Goal: Transaction & Acquisition: Purchase product/service

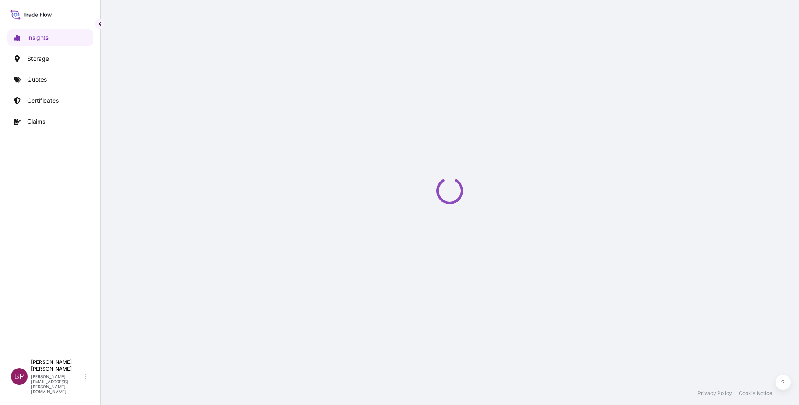
select select "2025"
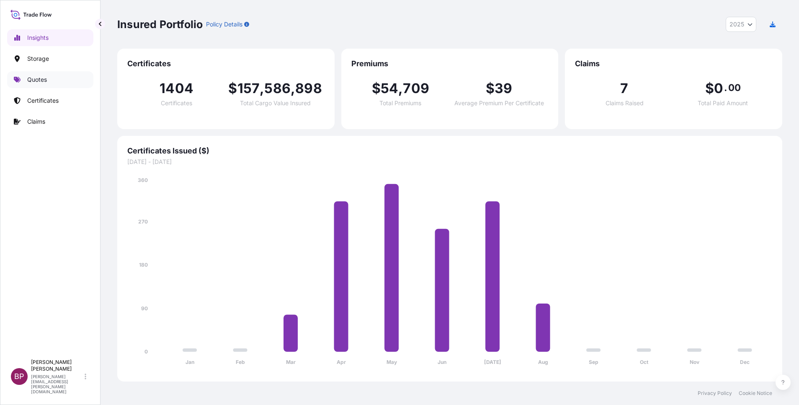
click at [37, 80] on p "Quotes" at bounding box center [37, 79] width 20 height 8
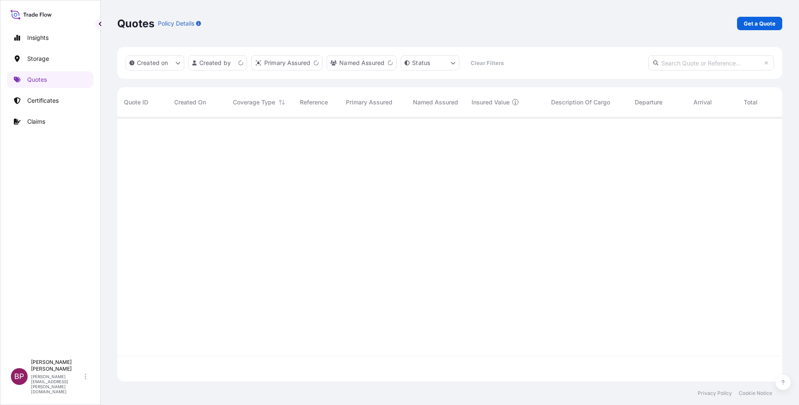
scroll to position [259, 656]
click at [756, 23] on p "Get a Quote" at bounding box center [760, 23] width 32 height 8
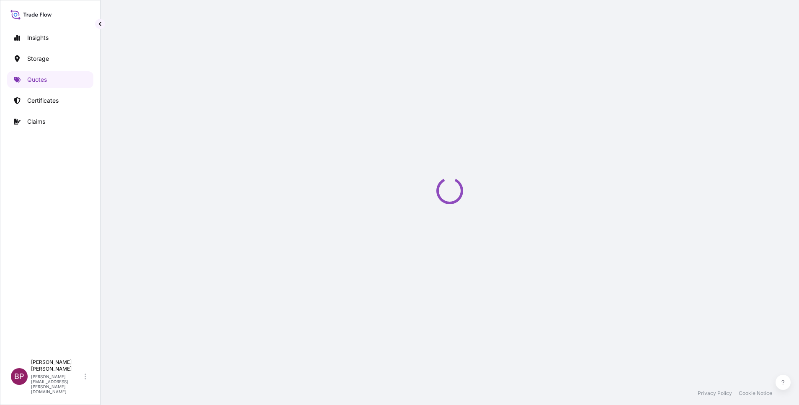
select select "Water"
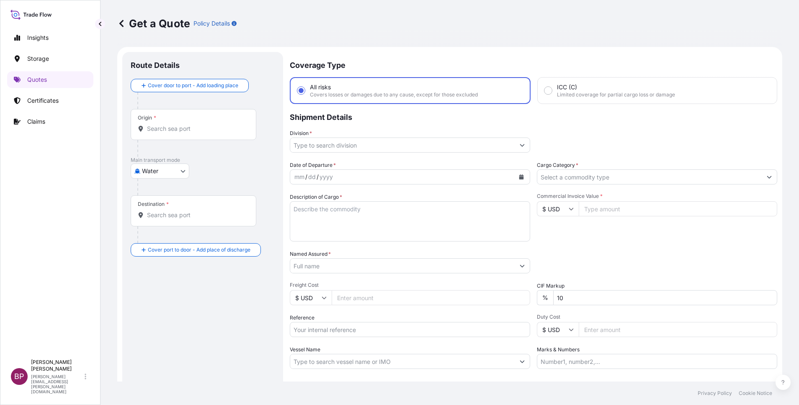
scroll to position [13, 0]
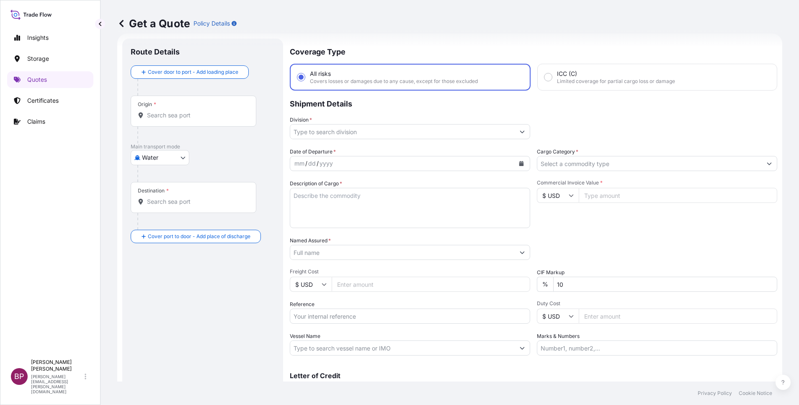
click at [614, 163] on input "Cargo Category *" at bounding box center [649, 163] width 225 height 15
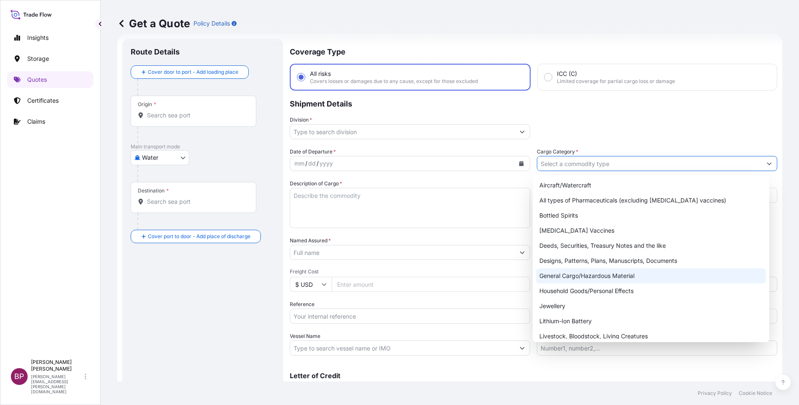
click at [588, 275] on div "General Cargo/Hazardous Material" at bounding box center [651, 275] width 230 height 15
type input "General Cargo/Hazardous Material"
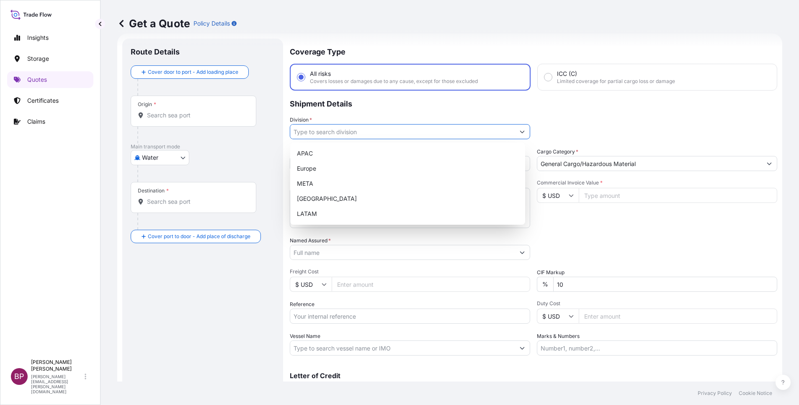
click at [408, 134] on input "Division *" at bounding box center [402, 131] width 225 height 15
click at [315, 183] on div "META" at bounding box center [408, 183] width 228 height 15
type input "META"
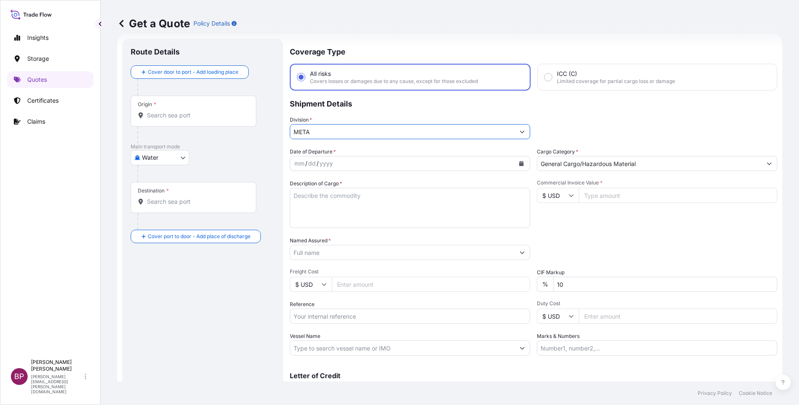
click at [607, 201] on input "Commercial Invoice Value *" at bounding box center [678, 195] width 199 height 15
click at [569, 197] on icon at bounding box center [571, 195] width 5 height 5
click at [547, 223] on div "€ EUR" at bounding box center [553, 218] width 35 height 16
type input "€ EUR"
click at [602, 197] on input "Commercial Invoice Value *" at bounding box center [678, 195] width 199 height 15
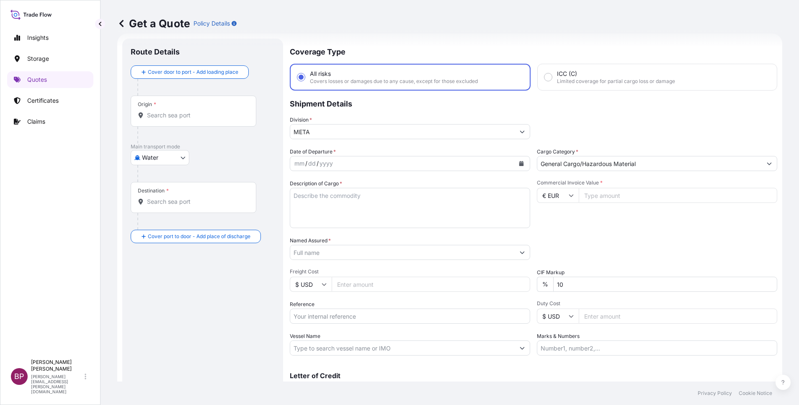
paste input "44856"
type input "44856"
drag, startPoint x: 549, startPoint y: 281, endPoint x: 387, endPoint y: 258, distance: 163.0
click at [465, 269] on div "Date of Departure * mm / dd / yyyy Cargo Category * General Cargo/Hazardous Mat…" at bounding box center [534, 251] width 488 height 208
type input "0"
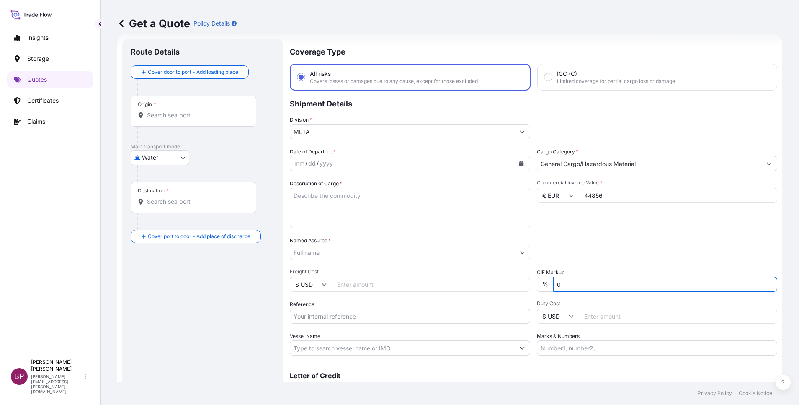
click at [367, 211] on textarea "Description of Cargo *" at bounding box center [410, 208] width 240 height 40
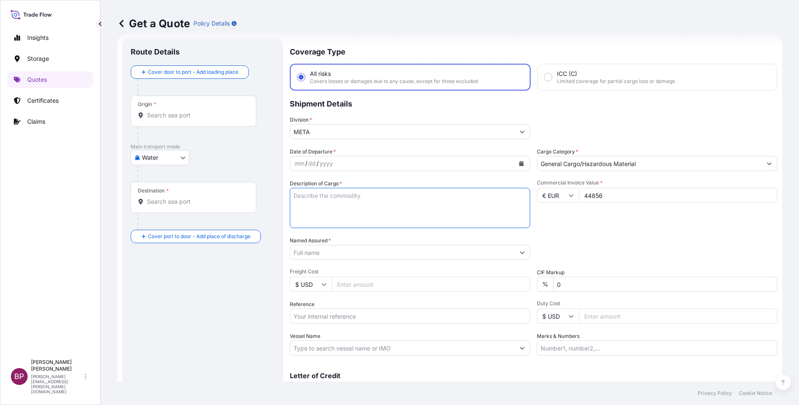
paste textarea "LIGHTING FIXTURES"
type textarea "LIGHTING FIXTURES"
click at [346, 313] on input "Reference" at bounding box center [410, 315] width 240 height 15
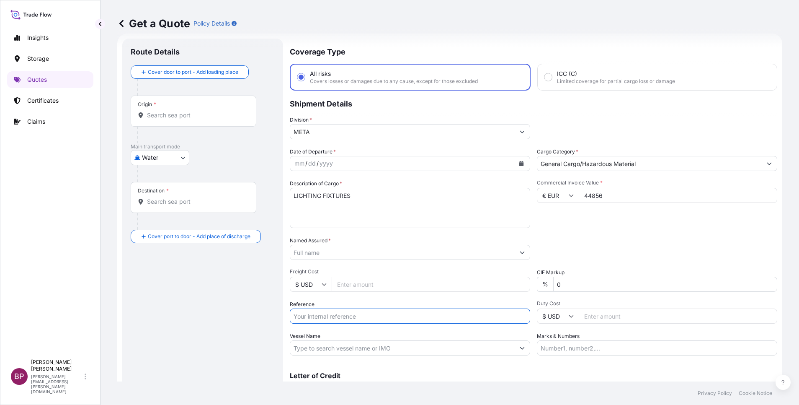
paste input "SSLS2939"
type input "SSLS2939"
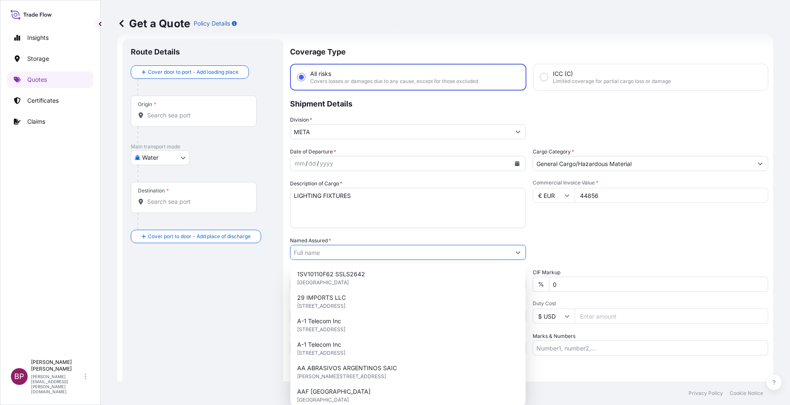
click at [334, 253] on input "Named Assured *" at bounding box center [400, 252] width 220 height 15
paste input "ETAB INTERNATIONAL CO"
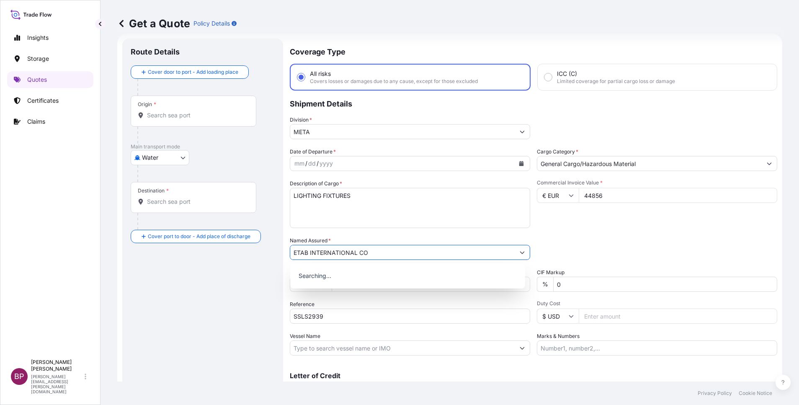
type input "ETAB INTERNATIONAL CO"
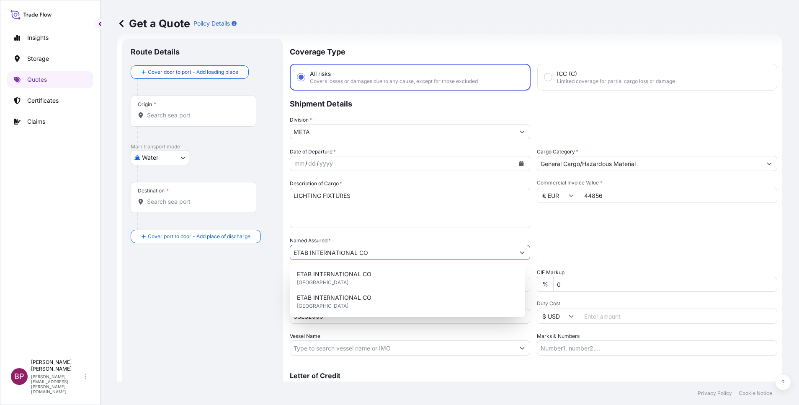
click at [519, 164] on icon "Calendar" at bounding box center [521, 163] width 5 height 5
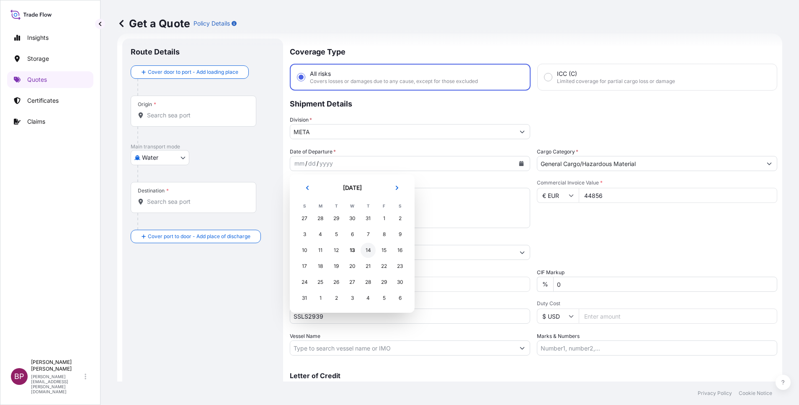
click at [368, 250] on div "14" at bounding box center [368, 250] width 15 height 15
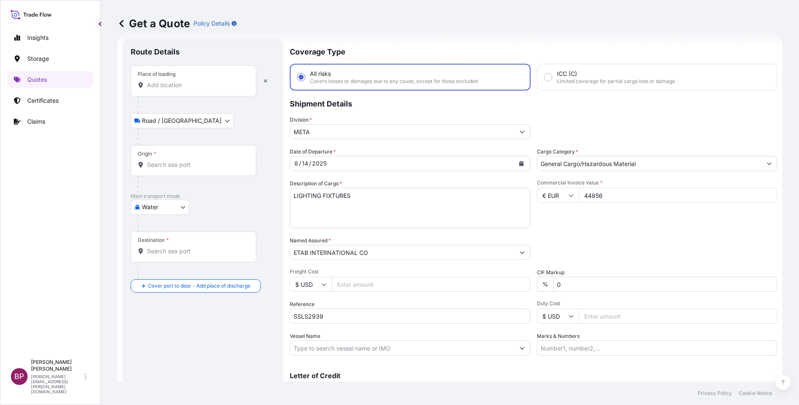
click at [196, 85] on input "Place of loading" at bounding box center [196, 85] width 99 height 8
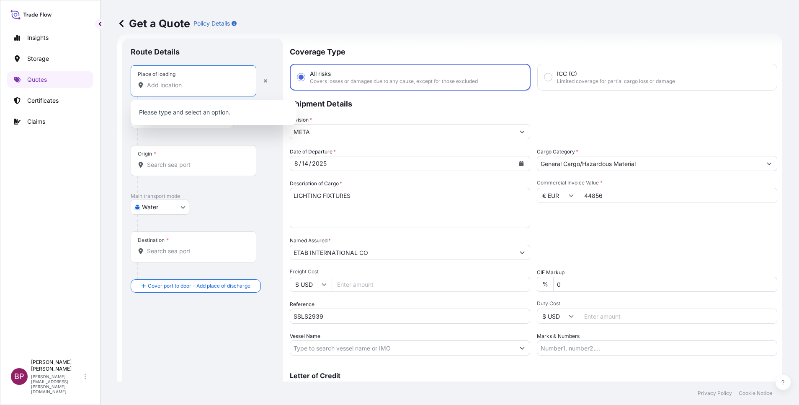
paste input "[GEOGRAPHIC_DATA]"
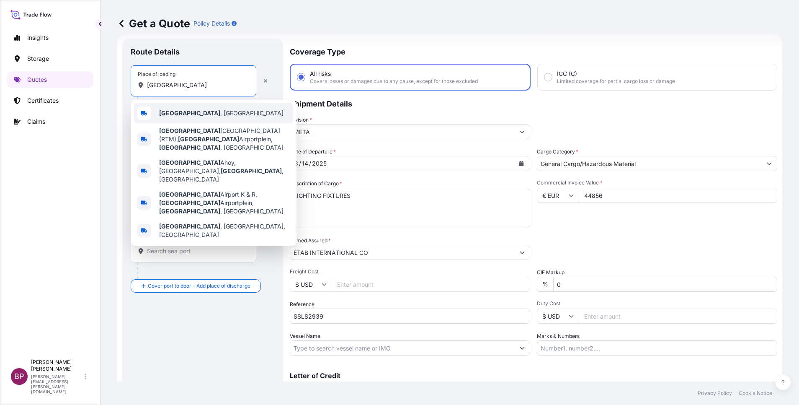
click at [210, 114] on span "[GEOGRAPHIC_DATA] , [GEOGRAPHIC_DATA]" at bounding box center [221, 113] width 124 height 8
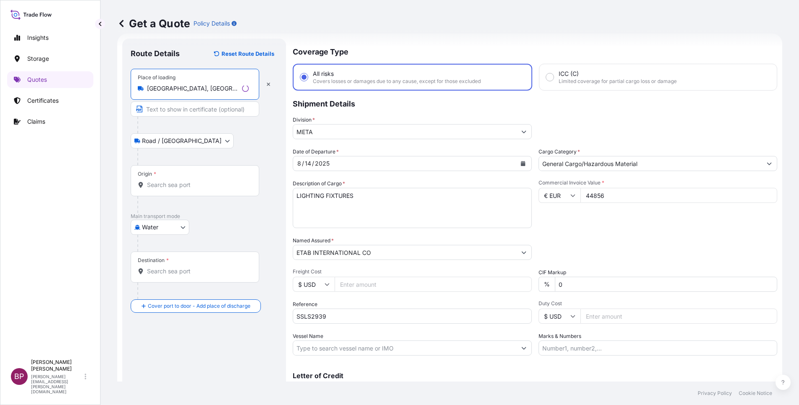
type input "[GEOGRAPHIC_DATA], [GEOGRAPHIC_DATA]"
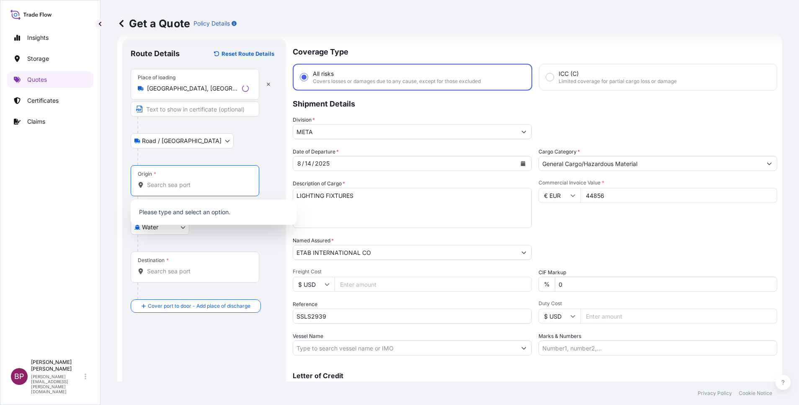
click at [196, 188] on input "Origin *" at bounding box center [198, 185] width 102 height 8
paste input "[GEOGRAPHIC_DATA]"
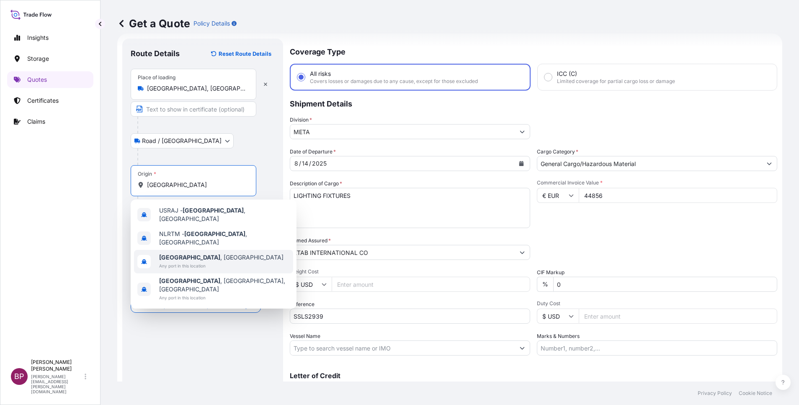
click at [207, 253] on span "[GEOGRAPHIC_DATA] , [GEOGRAPHIC_DATA]" at bounding box center [221, 257] width 124 height 8
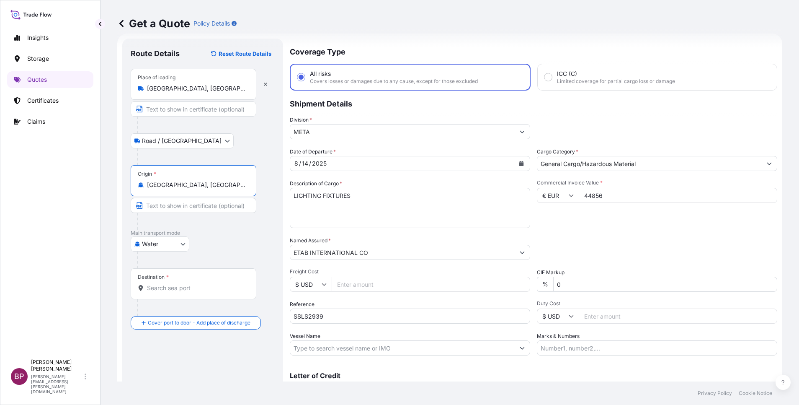
type input "[GEOGRAPHIC_DATA], [GEOGRAPHIC_DATA]"
click at [195, 288] on input "Destination *" at bounding box center [196, 288] width 99 height 8
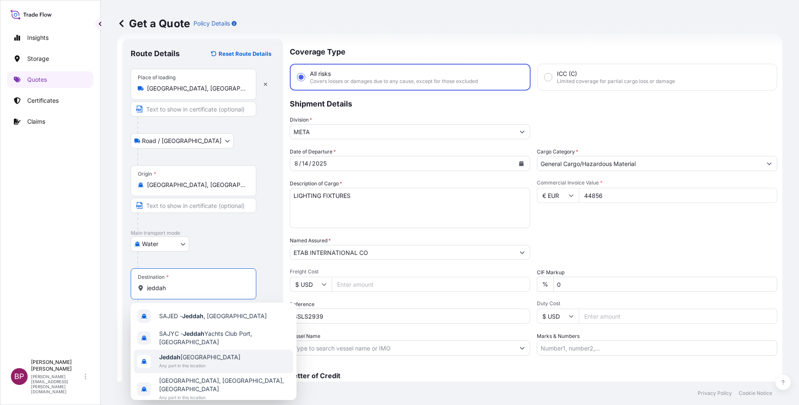
click at [208, 358] on span "Jeddah [GEOGRAPHIC_DATA]" at bounding box center [199, 357] width 81 height 8
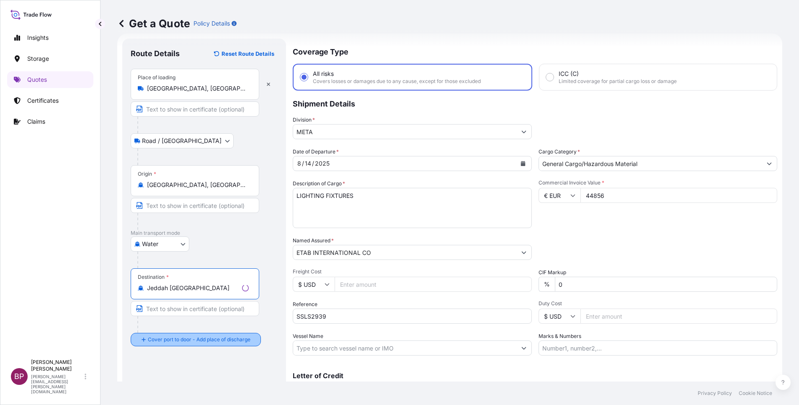
type input "Jeddah [GEOGRAPHIC_DATA]"
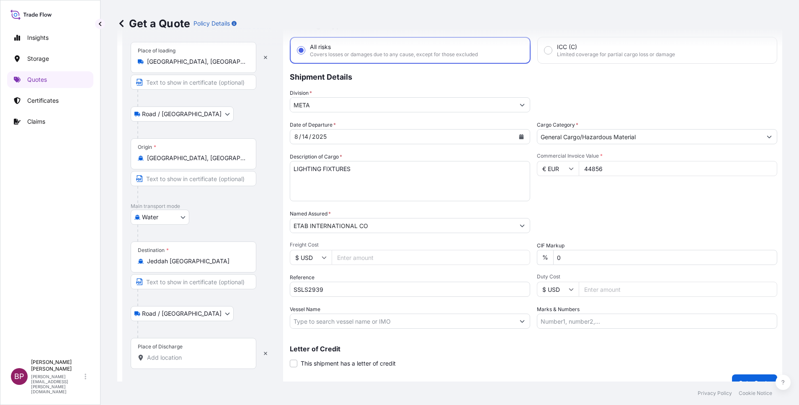
scroll to position [55, 0]
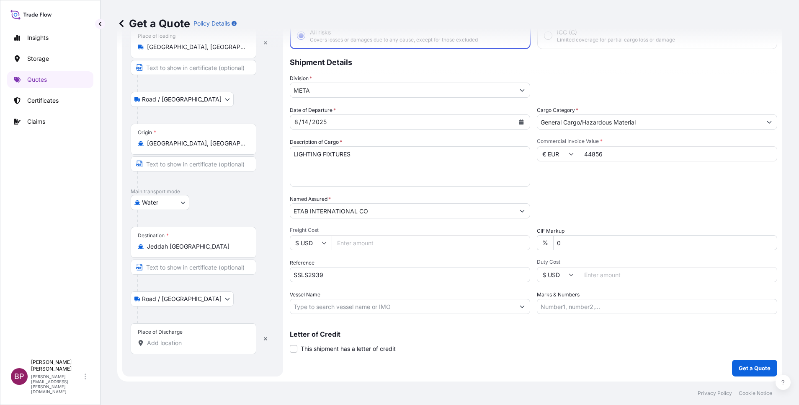
click at [200, 346] on input "Place of Discharge" at bounding box center [196, 342] width 99 height 8
paste input "[GEOGRAPHIC_DATA]"
type input "[GEOGRAPHIC_DATA]"
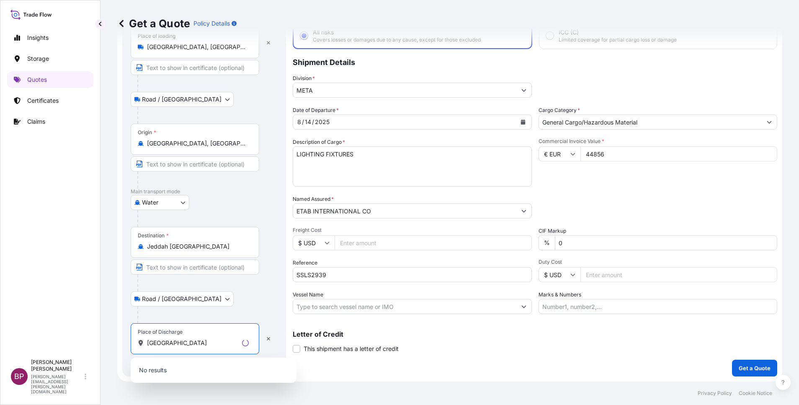
click at [0, 325] on html "4 options available. 0 options available. Insights Storage Quotes Certificates …" at bounding box center [399, 202] width 799 height 405
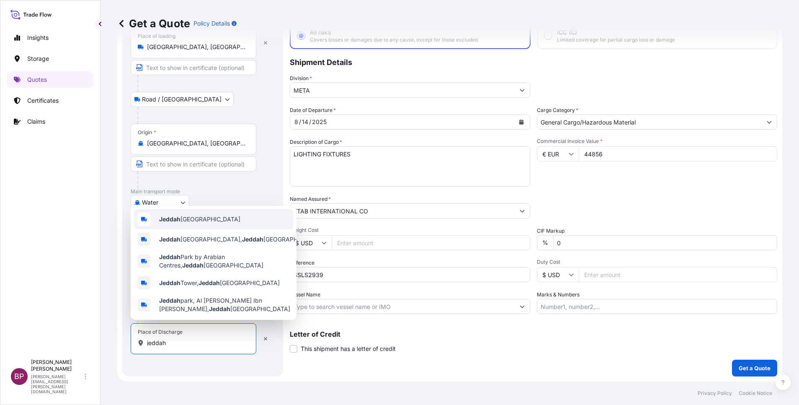
click at [222, 212] on div "Jeddah [GEOGRAPHIC_DATA]" at bounding box center [213, 219] width 159 height 20
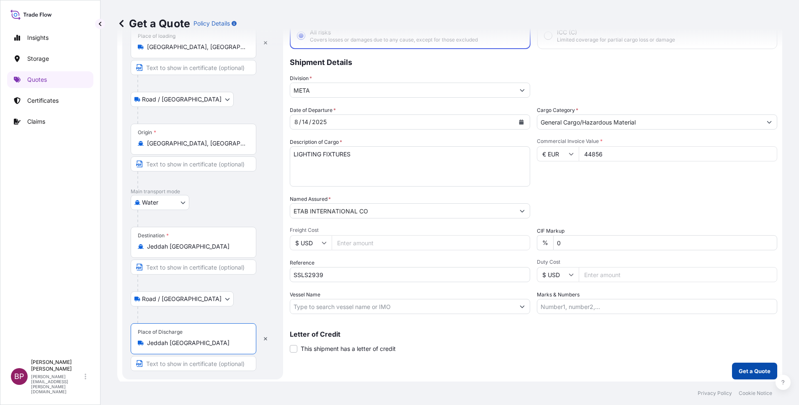
type input "Jeddah [GEOGRAPHIC_DATA]"
click at [748, 370] on p "Get a Quote" at bounding box center [755, 371] width 32 height 8
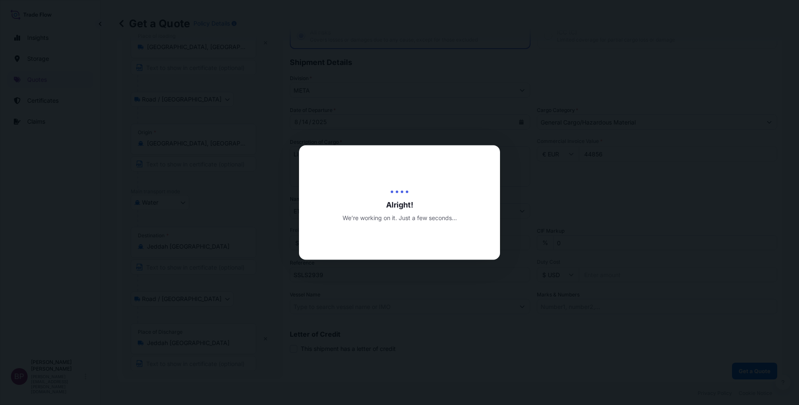
select select "Road / [GEOGRAPHIC_DATA]"
select select "Water"
select select "Road / [GEOGRAPHIC_DATA]"
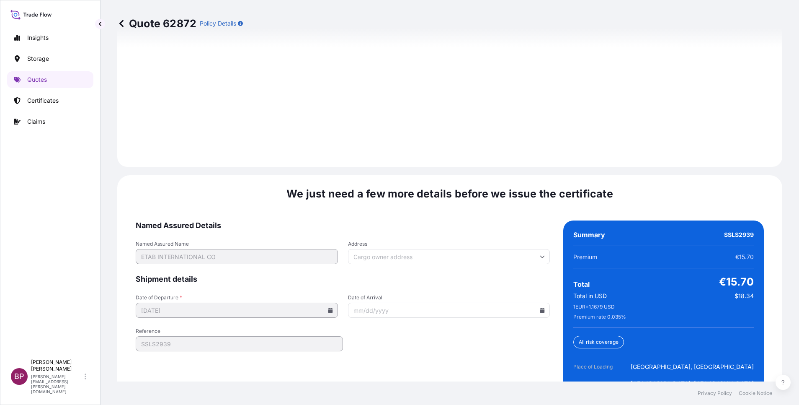
scroll to position [1285, 0]
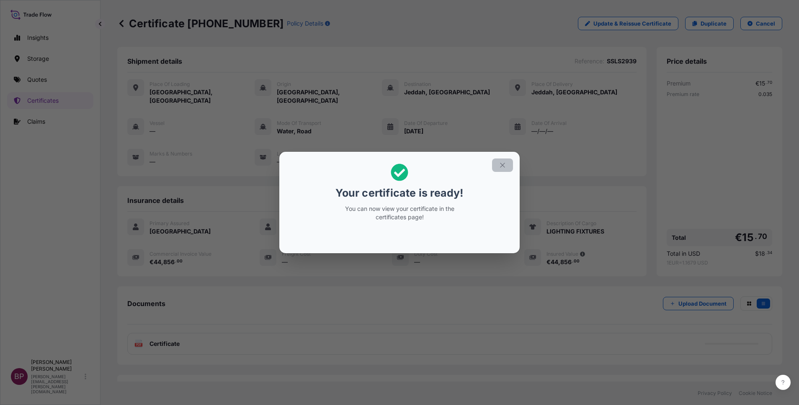
click at [504, 165] on icon "button" at bounding box center [503, 165] width 8 height 8
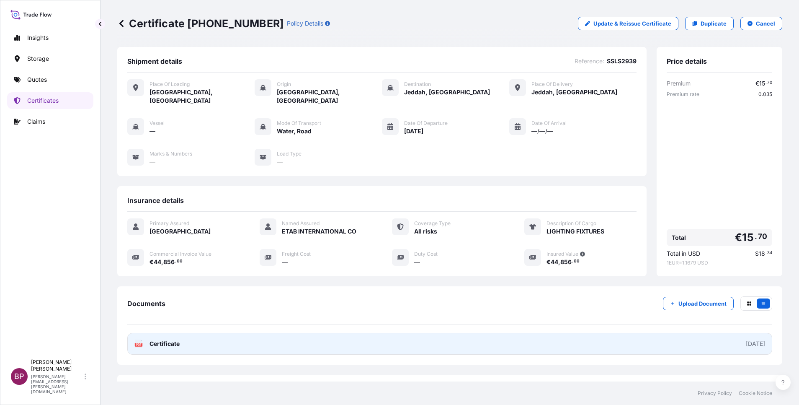
click at [173, 339] on span "Certificate" at bounding box center [165, 343] width 30 height 8
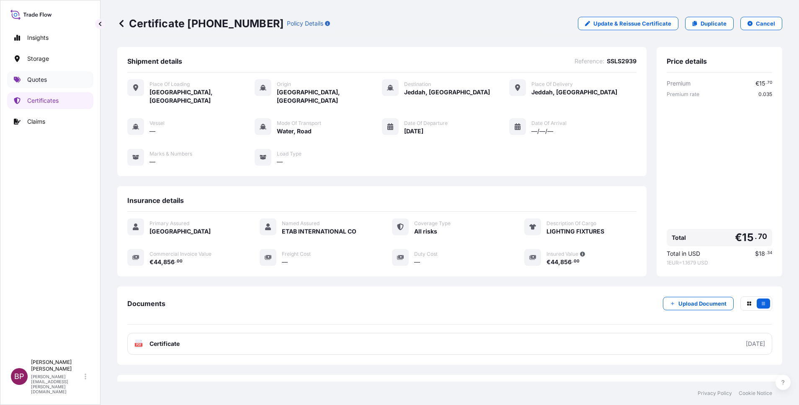
click at [48, 80] on link "Quotes" at bounding box center [50, 79] width 86 height 17
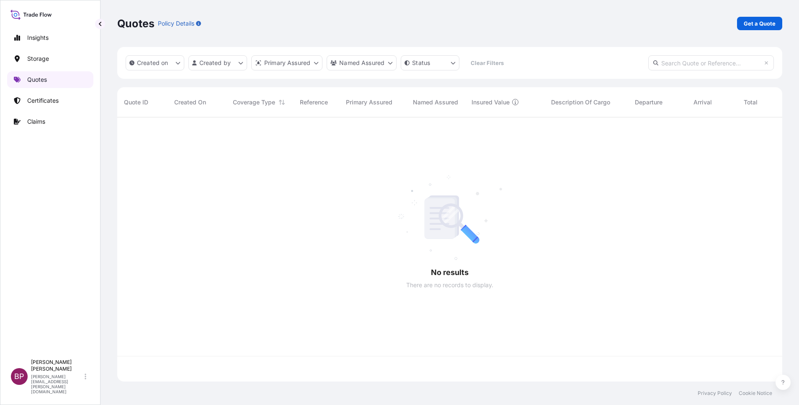
scroll to position [259, 656]
click at [762, 19] on link "Get a Quote" at bounding box center [759, 23] width 45 height 13
select select "Water"
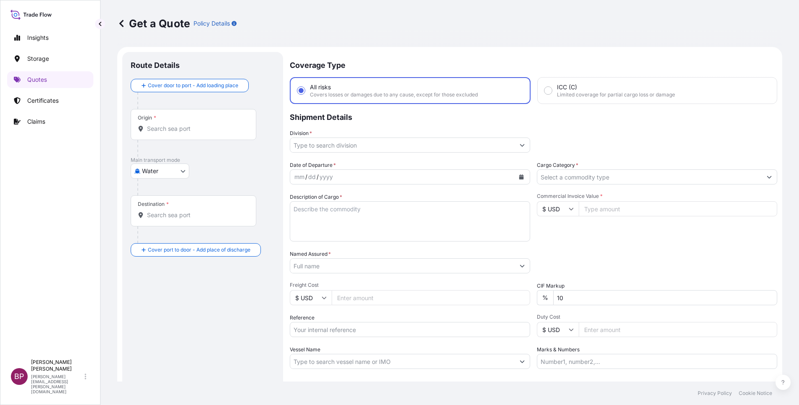
scroll to position [13, 0]
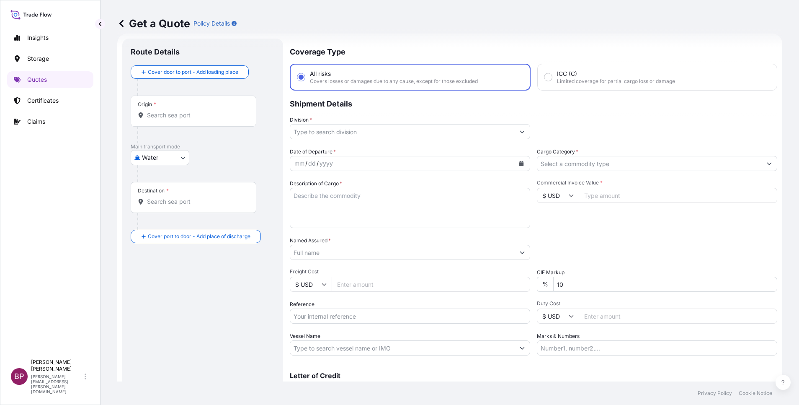
click at [378, 200] on textarea "Description of Cargo *" at bounding box center [410, 208] width 240 height 40
paste textarea "38.386,04"
click at [303, 198] on textarea "38.386,04" at bounding box center [410, 208] width 240 height 40
click at [311, 196] on textarea "38.86,04" at bounding box center [410, 208] width 240 height 40
drag, startPoint x: 349, startPoint y: 200, endPoint x: 225, endPoint y: 200, distance: 123.6
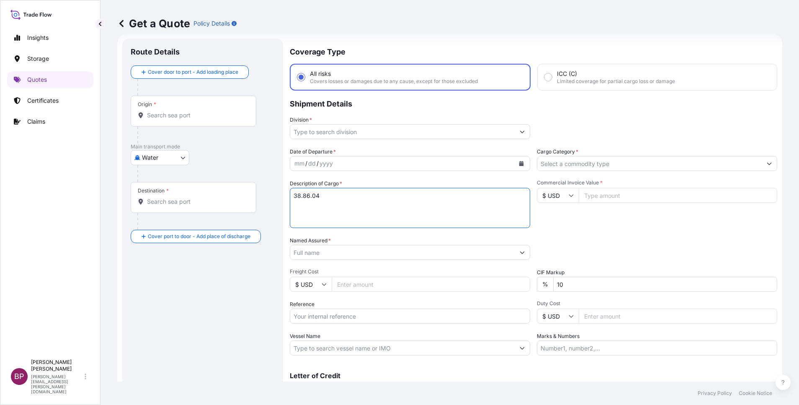
click at [221, 197] on form "Route Details Cover door to port - Add loading place Place of loading Road / [G…" at bounding box center [449, 228] width 665 height 389
click at [304, 195] on textarea "38.86.04" at bounding box center [410, 208] width 240 height 40
drag, startPoint x: 336, startPoint y: 199, endPoint x: 236, endPoint y: 196, distance: 99.7
click at [228, 196] on form "Route Details Cover door to port - Add loading place Place of loading Road / [G…" at bounding box center [449, 228] width 665 height 389
type textarea "38386.04"
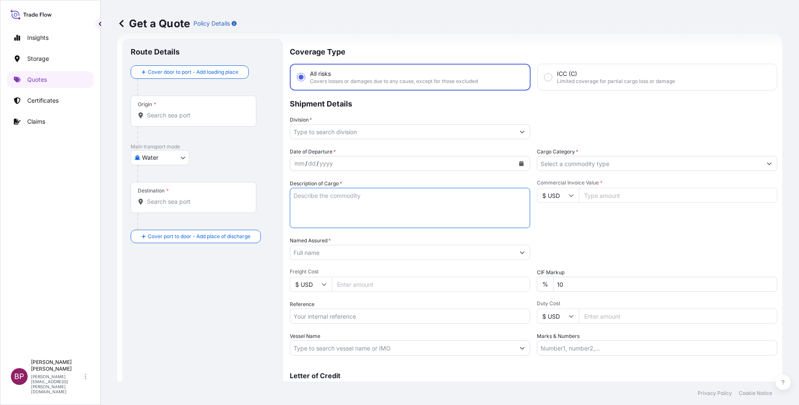
click at [635, 162] on input "Cargo Category *" at bounding box center [649, 163] width 225 height 15
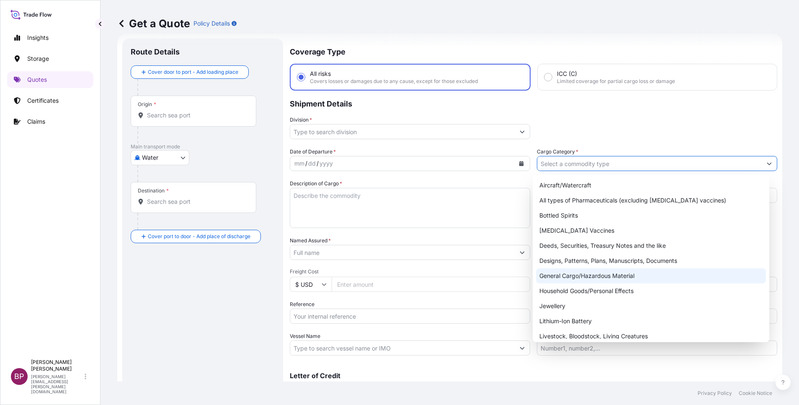
click at [598, 276] on div "General Cargo/Hazardous Material" at bounding box center [651, 275] width 230 height 15
type input "General Cargo/Hazardous Material"
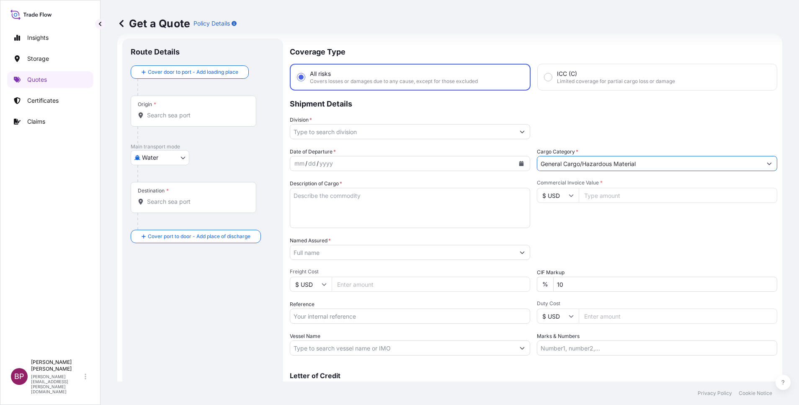
click at [515, 131] on button "Show suggestions" at bounding box center [522, 131] width 15 height 15
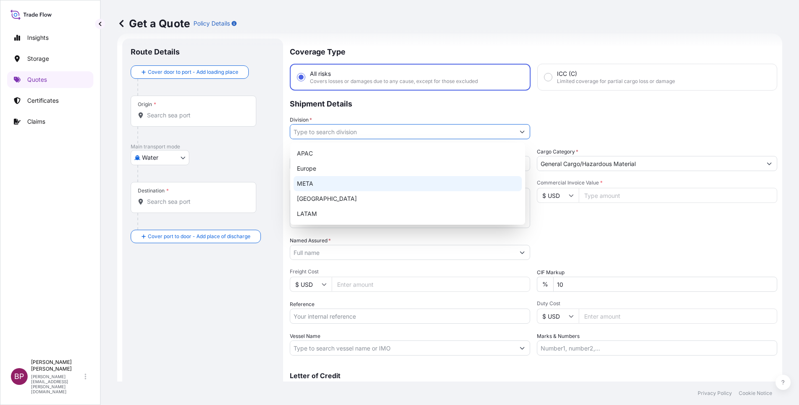
click at [343, 182] on div "META" at bounding box center [408, 183] width 228 height 15
type input "META"
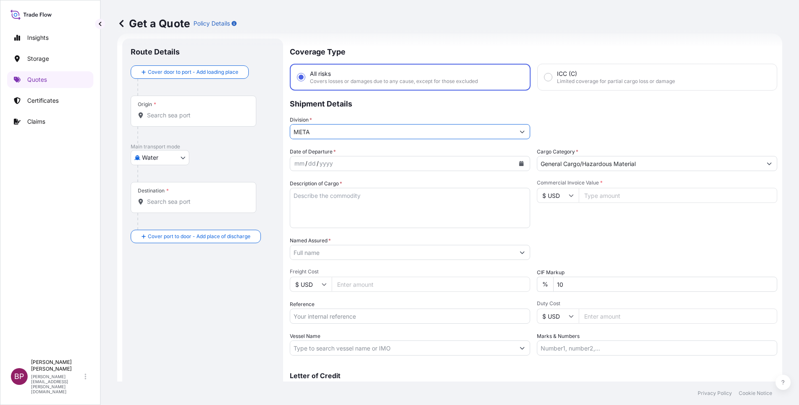
click at [569, 195] on icon at bounding box center [571, 195] width 5 height 5
click at [553, 225] on div "€ EUR" at bounding box center [553, 218] width 35 height 16
type input "€ EUR"
click at [615, 196] on input "Commercial Invoice Value *" at bounding box center [678, 195] width 199 height 15
paste input "38386.04"
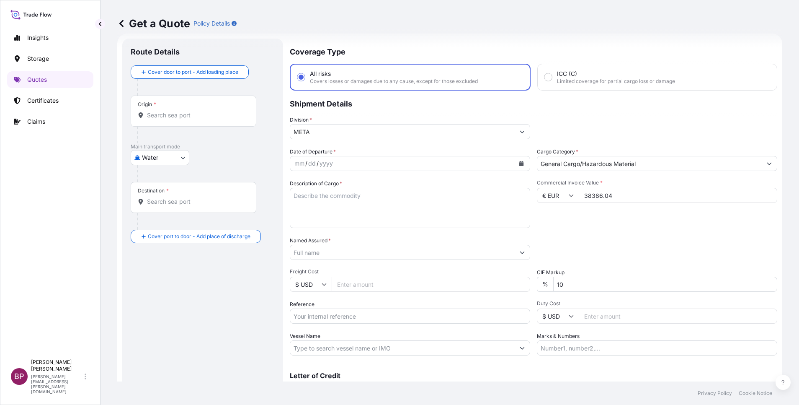
type input "38386.04"
click at [400, 271] on div "Date of Departure * mm / dd / yyyy Cargo Category * General Cargo/Hazardous Mat…" at bounding box center [534, 251] width 488 height 208
type input "0"
click at [584, 244] on div "Packing Category Type to search a container mode Please select a primary mode o…" at bounding box center [657, 247] width 240 height 23
click at [331, 227] on textarea "Description of Cargo *" at bounding box center [410, 208] width 240 height 40
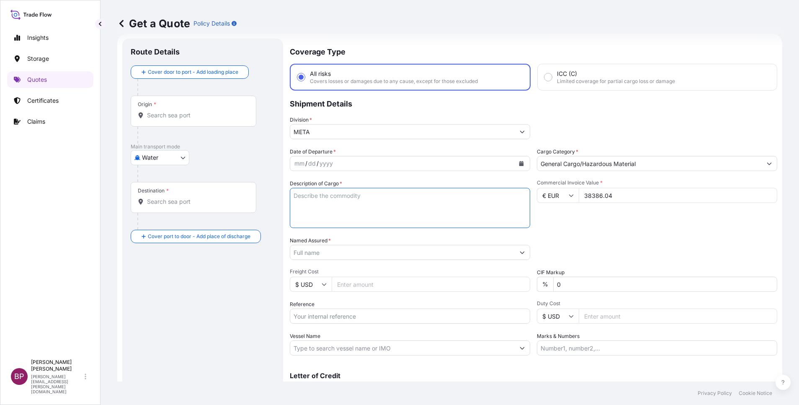
click at [332, 215] on textarea "Description of Cargo *" at bounding box center [410, 208] width 240 height 40
paste textarea "FURNITURES"
type textarea "FURNITURES"
click at [348, 316] on input "Reference" at bounding box center [410, 315] width 240 height 15
paste input "SSLS2935"
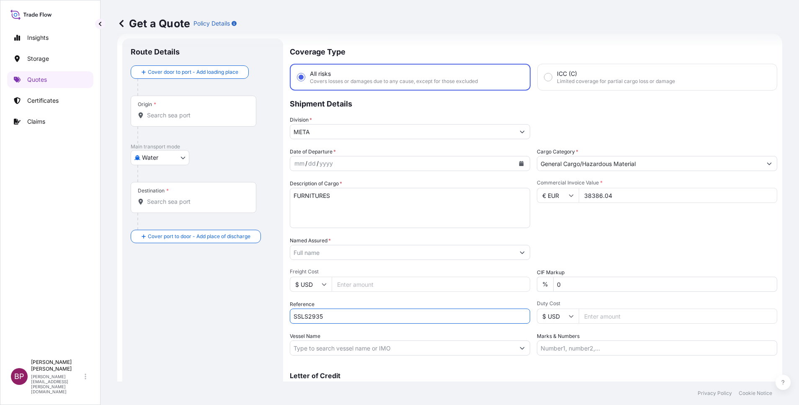
type input "SSLS2935"
click at [367, 253] on input "Named Assured *" at bounding box center [402, 252] width 225 height 15
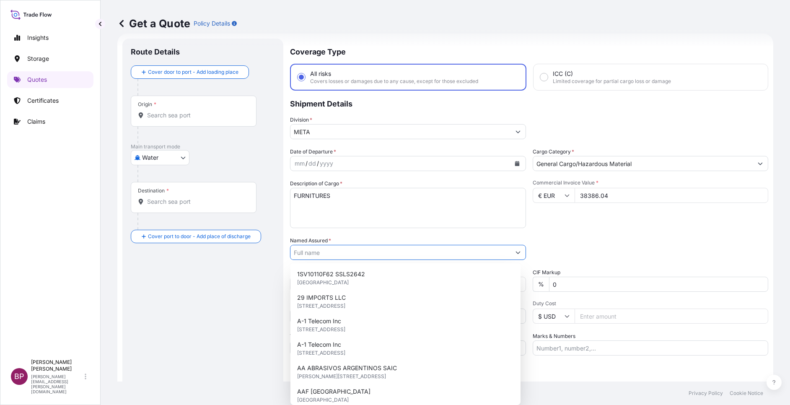
paste input "MHAB FOOD COMPANY"
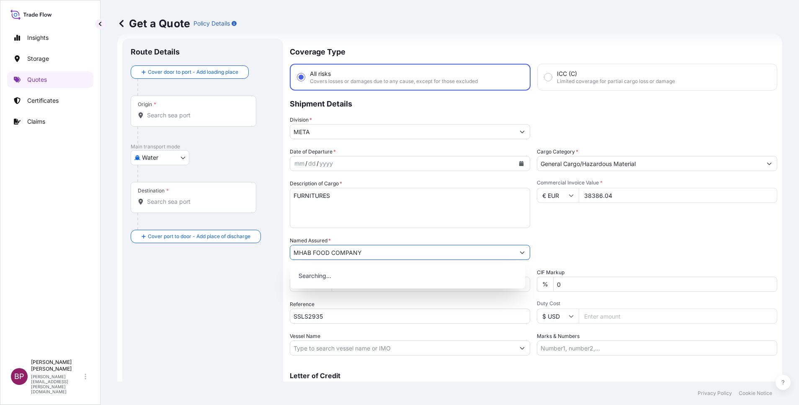
type input "MHAB FOOD COMPANY"
click at [519, 163] on icon "Calendar" at bounding box center [521, 163] width 5 height 5
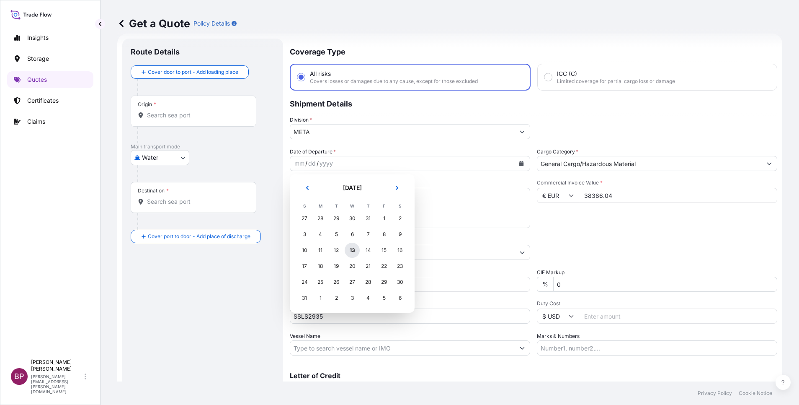
click at [354, 249] on div "13" at bounding box center [352, 250] width 15 height 15
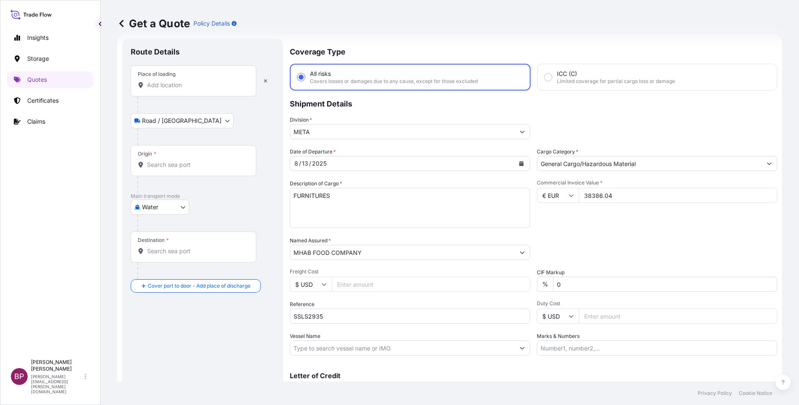
click at [177, 90] on div "Place of loading" at bounding box center [194, 80] width 126 height 31
click at [177, 89] on input "Place of loading" at bounding box center [196, 85] width 99 height 8
paste input "VADO LIGURE"
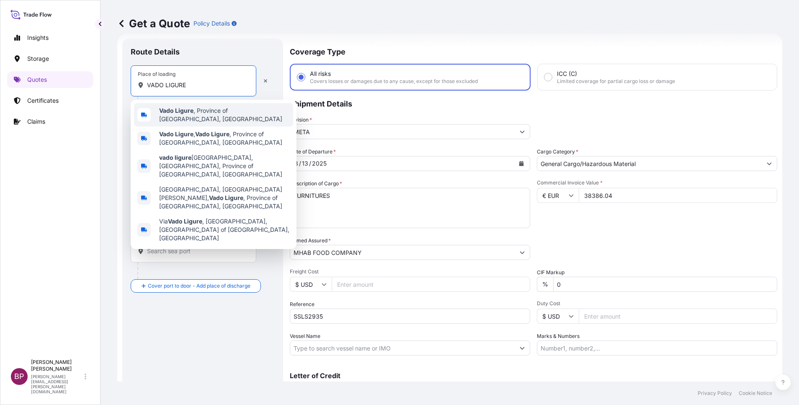
click at [240, 112] on span "Vado Ligure , Province of [GEOGRAPHIC_DATA], [GEOGRAPHIC_DATA]" at bounding box center [224, 114] width 131 height 17
type input "Vado Ligure, Province of [GEOGRAPHIC_DATA], [GEOGRAPHIC_DATA]"
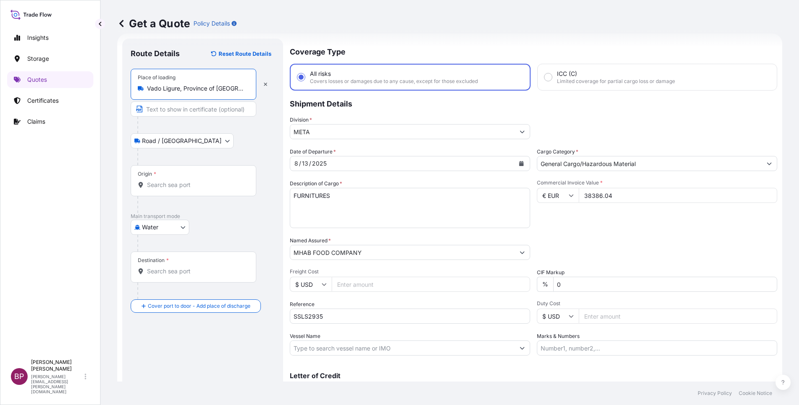
click at [207, 178] on div "Origin *" at bounding box center [194, 180] width 126 height 31
click at [207, 181] on input "Origin *" at bounding box center [196, 185] width 99 height 8
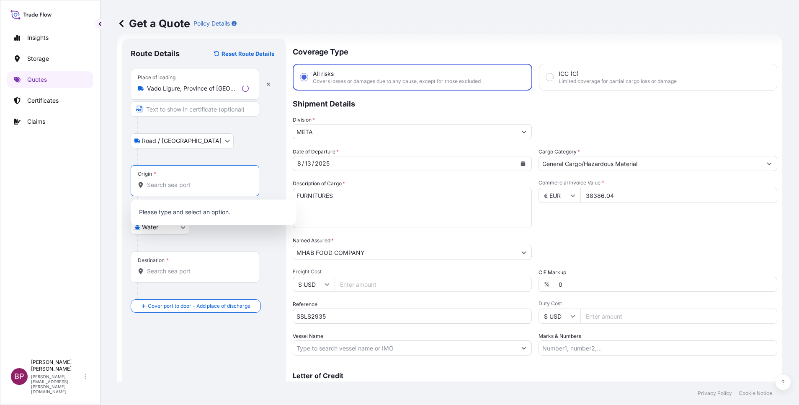
paste input "VADO LIGURE"
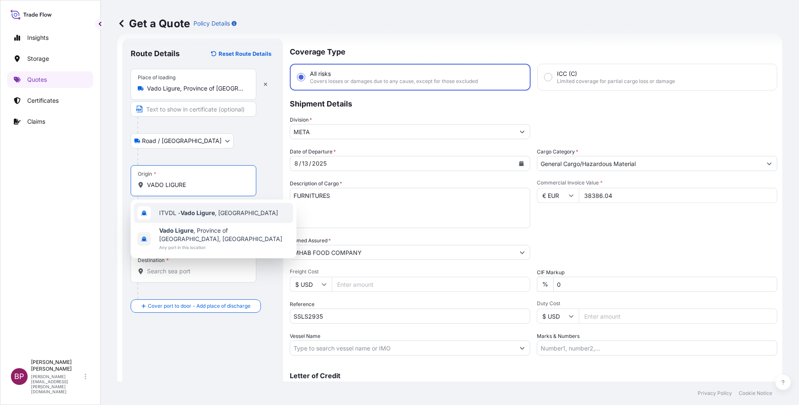
click at [217, 214] on span "ITVDL - Vado Ligure , [GEOGRAPHIC_DATA]" at bounding box center [218, 213] width 119 height 8
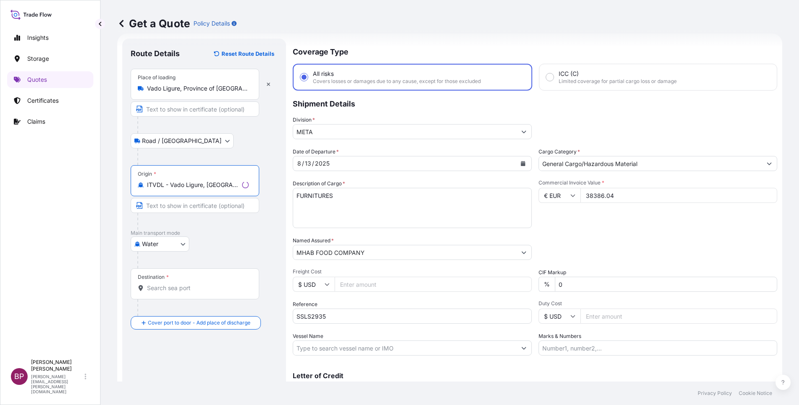
type input "ITVDL - Vado Ligure, [GEOGRAPHIC_DATA]"
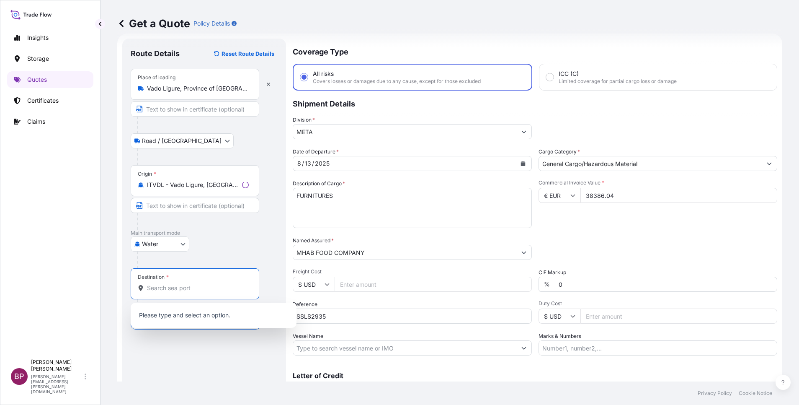
click at [197, 289] on input "Destination *" at bounding box center [198, 288] width 102 height 8
paste input "RIYADH"
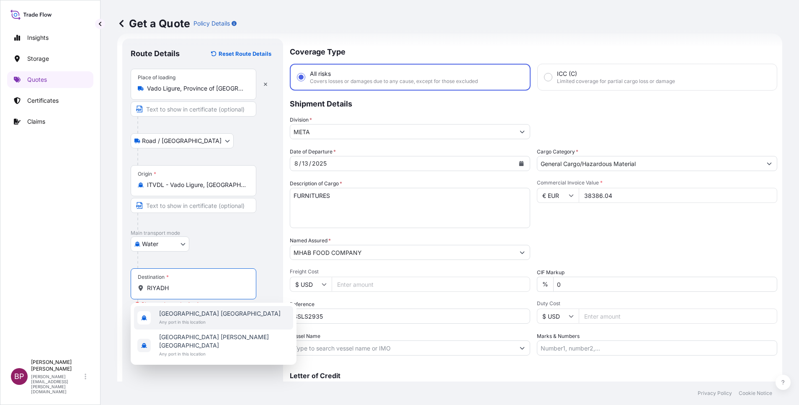
click at [209, 318] on span "Any port in this location" at bounding box center [219, 322] width 121 height 8
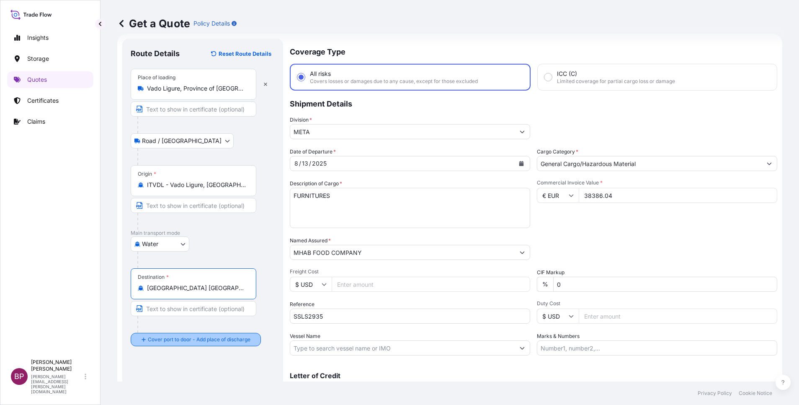
type input "[GEOGRAPHIC_DATA] [GEOGRAPHIC_DATA]"
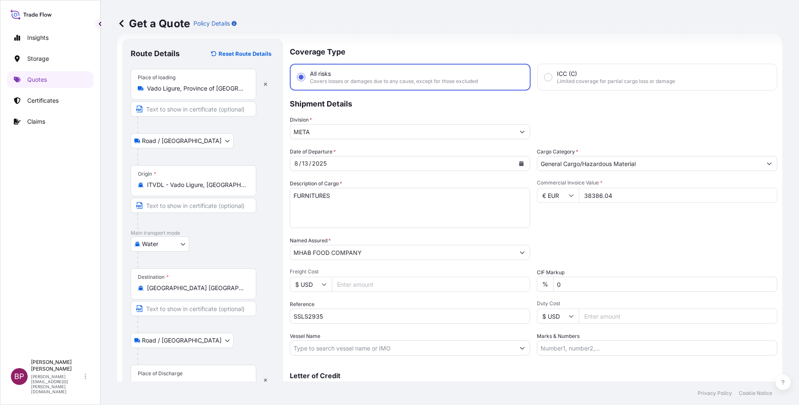
click at [168, 369] on div "Place of Discharge" at bounding box center [194, 379] width 126 height 31
click at [168, 380] on input "Place of Discharge" at bounding box center [196, 384] width 99 height 8
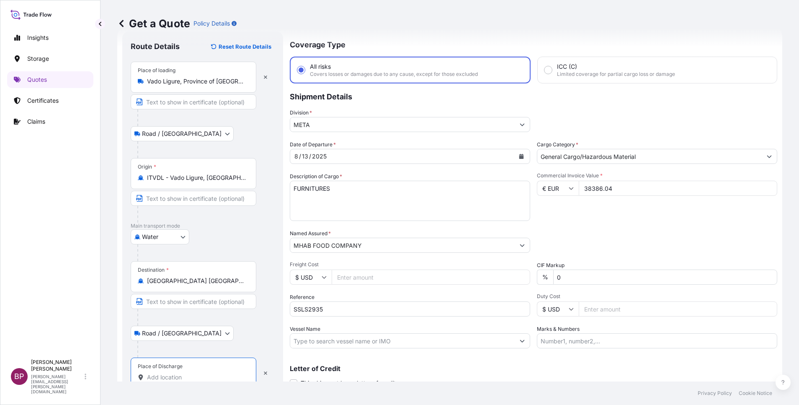
paste input "RIYADH"
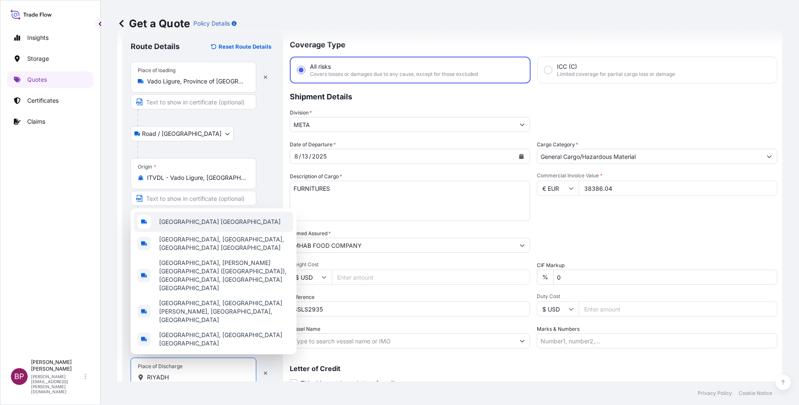
click at [209, 226] on span "[GEOGRAPHIC_DATA] [GEOGRAPHIC_DATA]" at bounding box center [219, 221] width 121 height 8
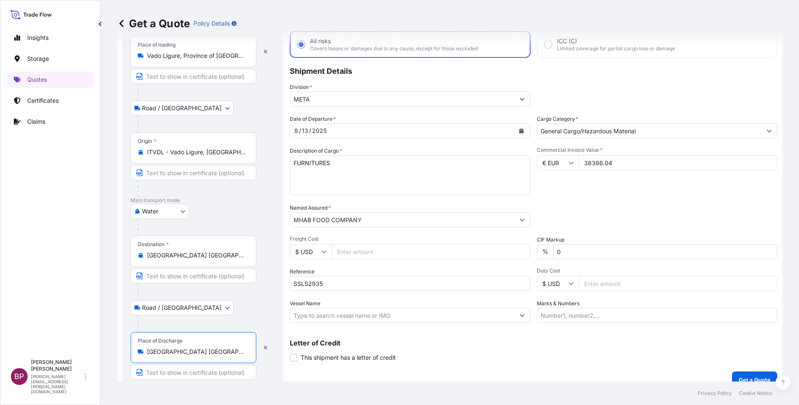
scroll to position [58, 0]
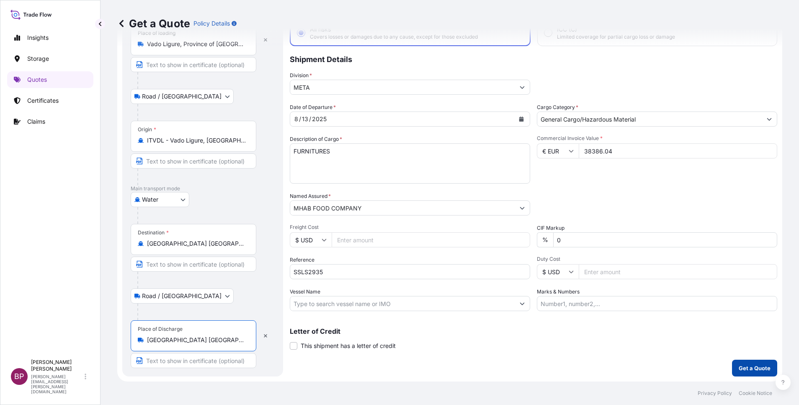
type input "[GEOGRAPHIC_DATA] [GEOGRAPHIC_DATA]"
click at [745, 366] on p "Get a Quote" at bounding box center [755, 368] width 32 height 8
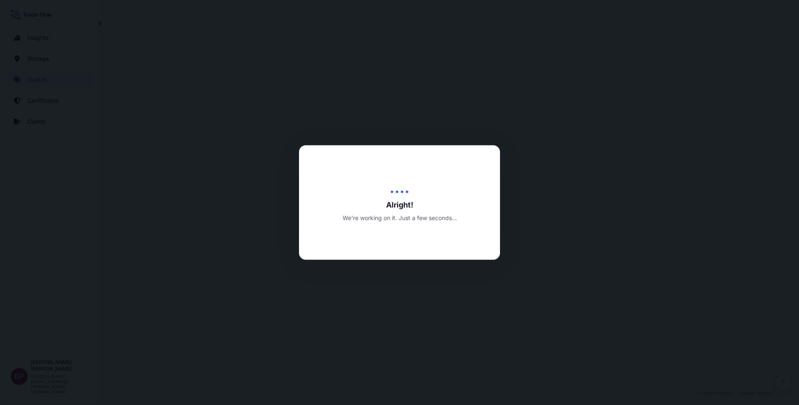
select select "Road / [GEOGRAPHIC_DATA]"
select select "Water"
select select "Road / [GEOGRAPHIC_DATA]"
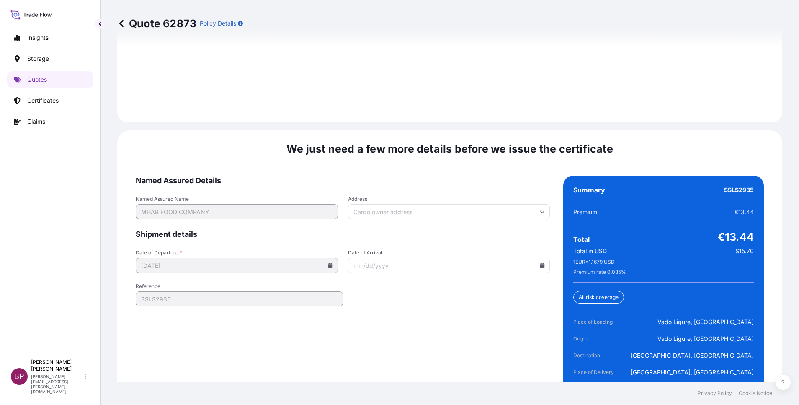
scroll to position [1285, 0]
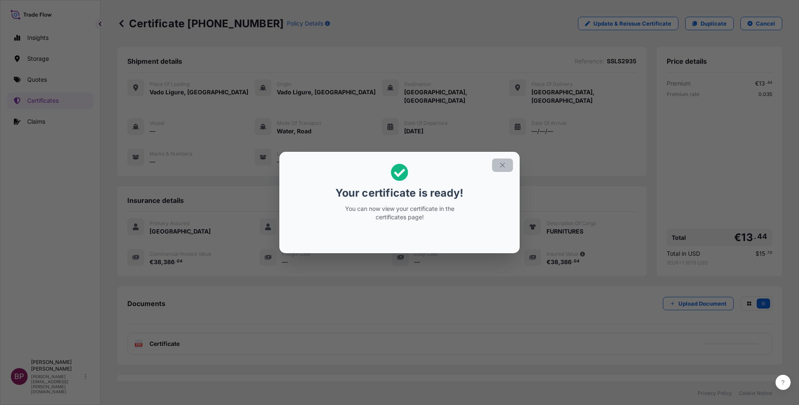
click at [503, 165] on icon "button" at bounding box center [503, 165] width 8 height 8
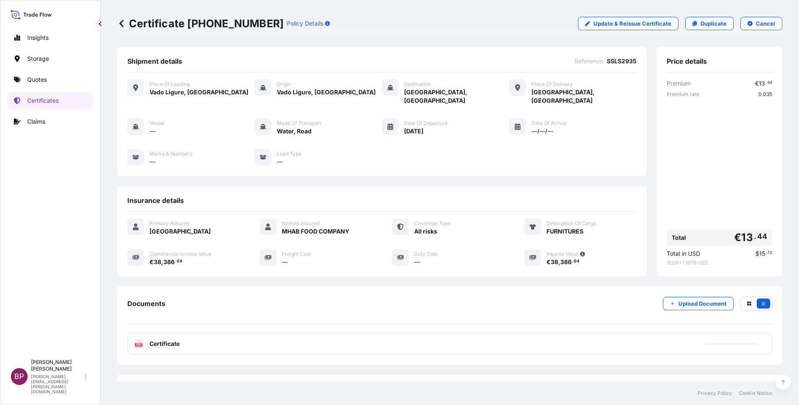
scroll to position [27, 0]
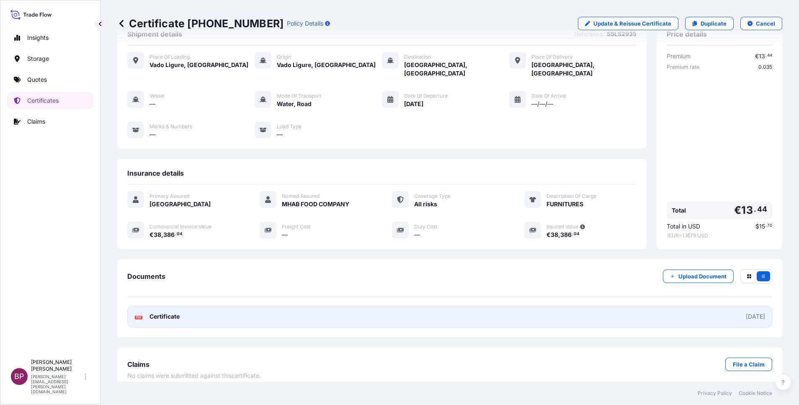
click at [164, 312] on span "Certificate" at bounding box center [165, 316] width 30 height 8
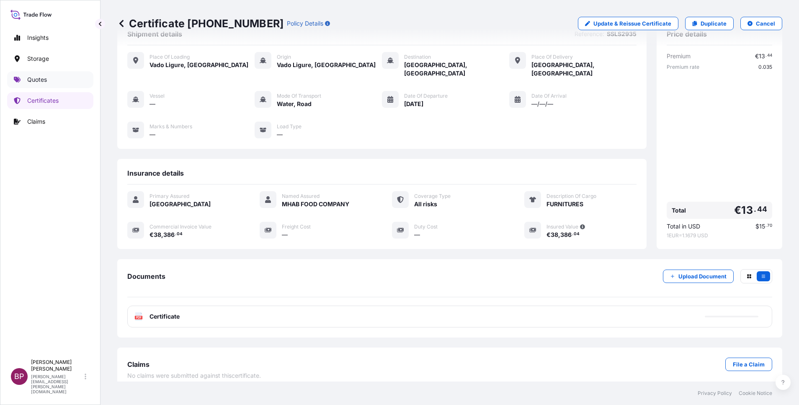
click at [43, 80] on p "Quotes" at bounding box center [37, 79] width 20 height 8
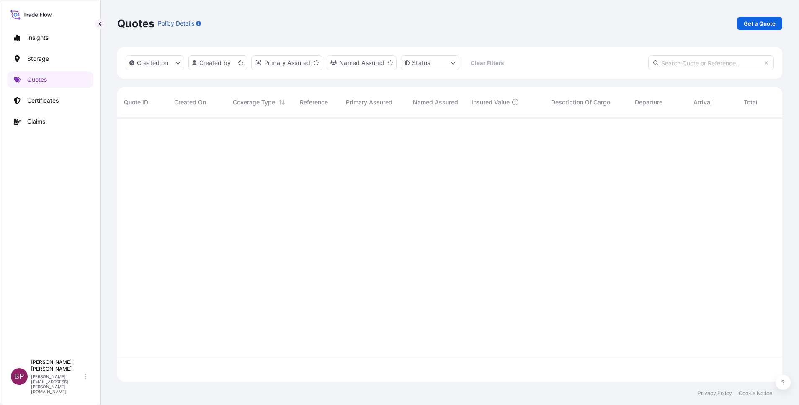
scroll to position [259, 656]
click at [760, 26] on p "Get a Quote" at bounding box center [760, 23] width 32 height 8
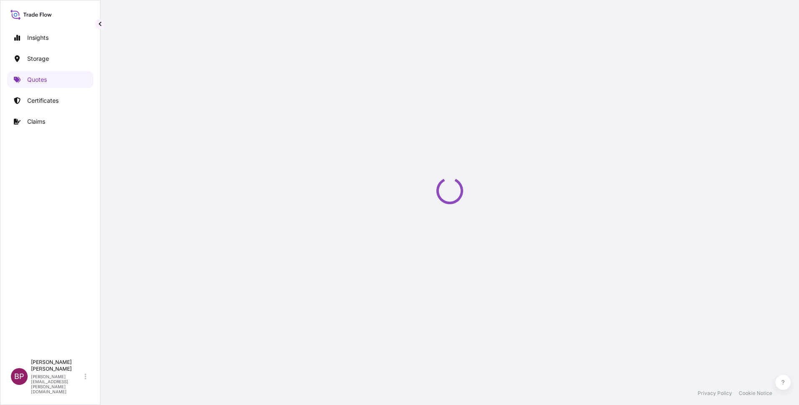
select select "Water"
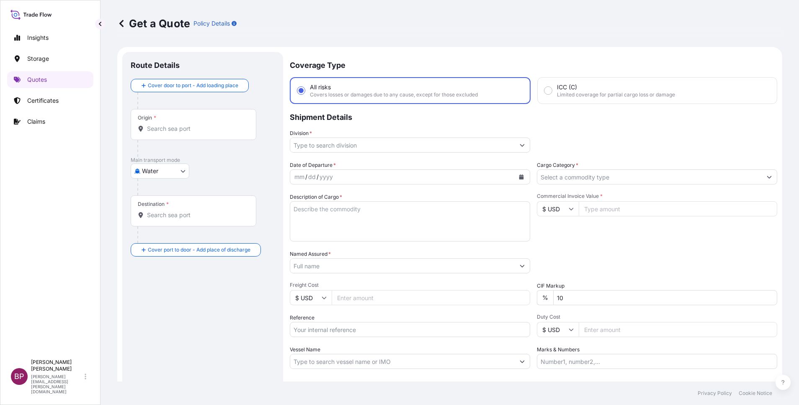
scroll to position [13, 0]
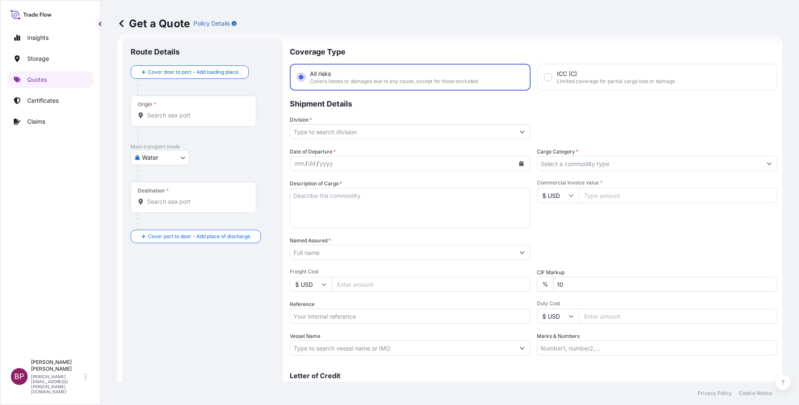
click at [612, 197] on input "Commercial Invoice Value *" at bounding box center [678, 195] width 199 height 15
paste input "173719.90"
type input "173719.90"
drag, startPoint x: 571, startPoint y: 289, endPoint x: 345, endPoint y: 260, distance: 228.0
click at [491, 282] on div "Date of Departure * mm / dd / yyyy Cargo Category * Description of Cargo * Comm…" at bounding box center [534, 251] width 488 height 208
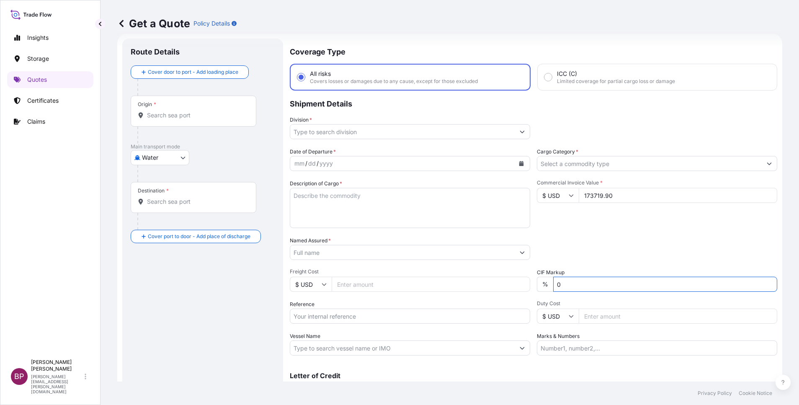
type input "0"
click at [360, 201] on textarea "Description of Cargo *" at bounding box center [410, 208] width 240 height 40
paste textarea "CLEAR GLASS"
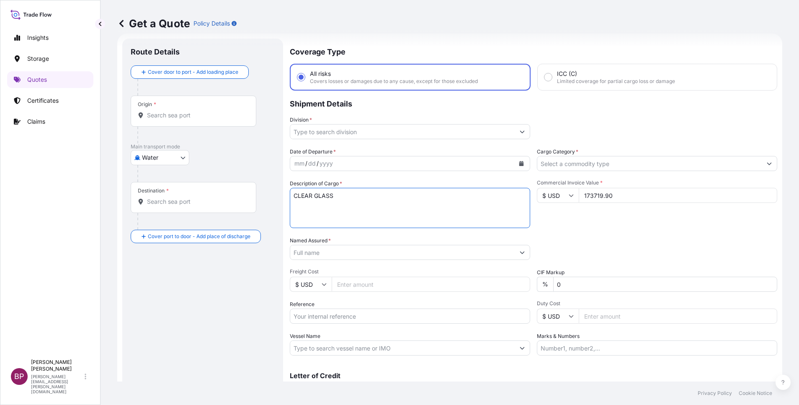
type textarea "CLEAR GLASS"
click at [328, 312] on input "Reference" at bounding box center [410, 315] width 240 height 15
paste input "ACID:3034559262025080015 SSLS2941"
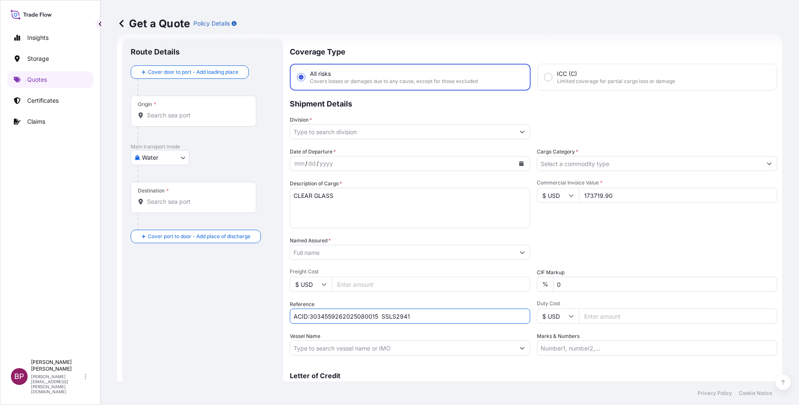
type input "ACID:3034559262025080015 SSLS2941"
click at [344, 252] on input "Named Assured *" at bounding box center [402, 252] width 225 height 15
paste input "AL OBEIKAN AGC FOR GLASS"
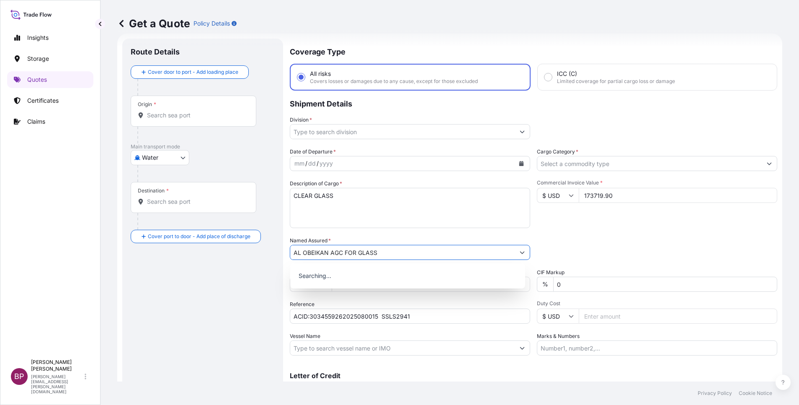
type input "AL OBEIKAN AGC FOR GLASS"
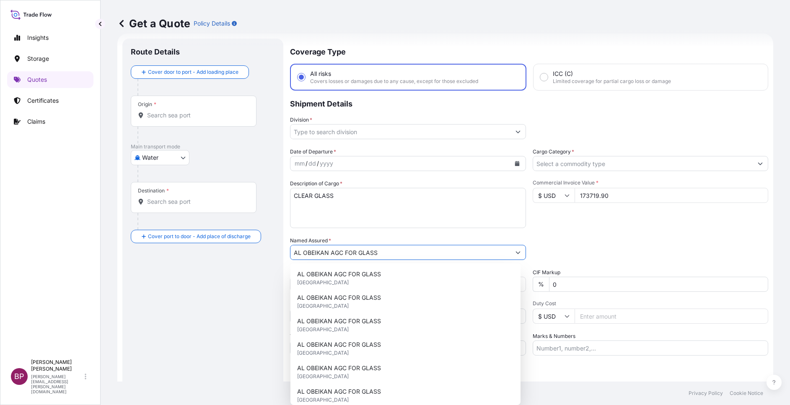
click at [554, 220] on div "Commercial Invoice Value * $ USD 173719.90" at bounding box center [650, 203] width 236 height 49
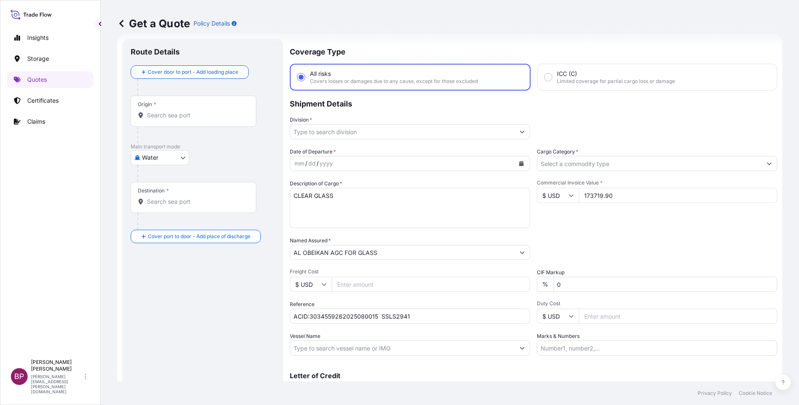
click at [767, 162] on icon "Show suggestions" at bounding box center [769, 163] width 5 height 5
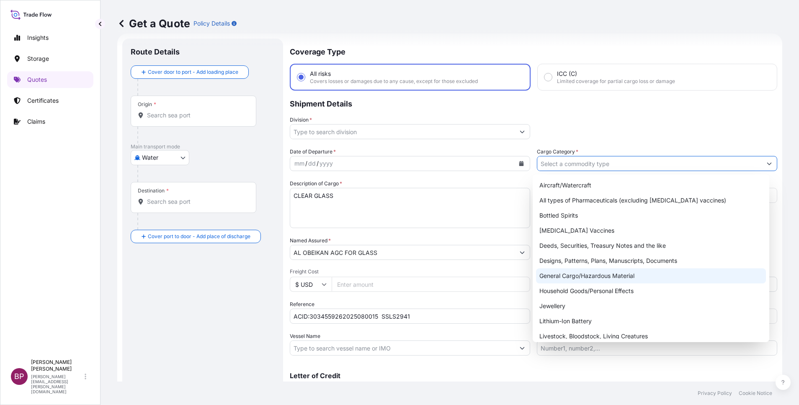
click at [573, 275] on div "General Cargo/Hazardous Material" at bounding box center [651, 275] width 230 height 15
type input "General Cargo/Hazardous Material"
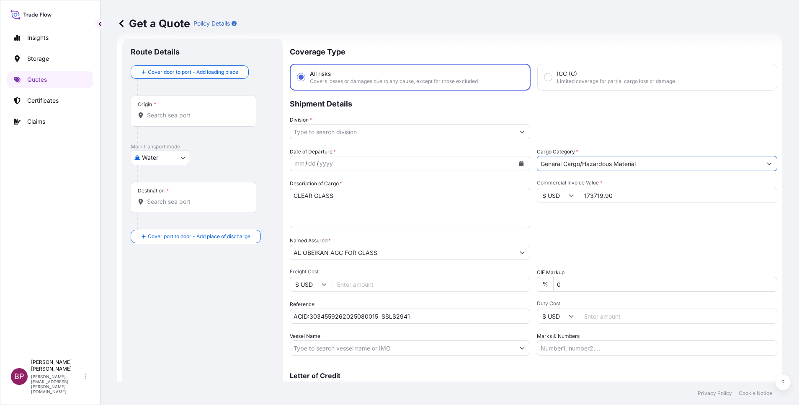
click at [520, 132] on icon "Show suggestions" at bounding box center [522, 131] width 5 height 5
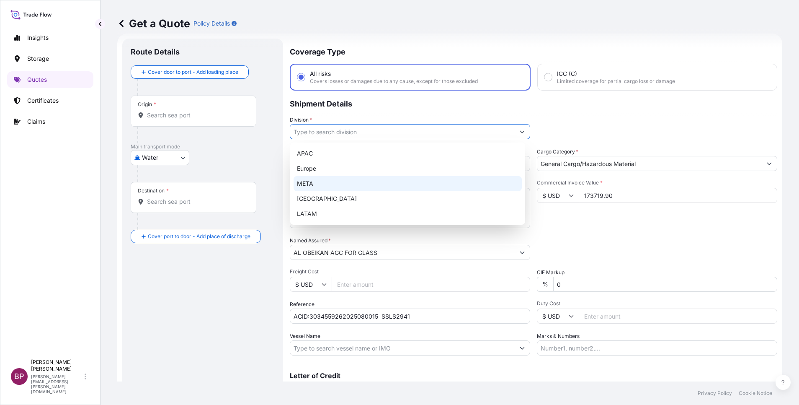
click at [348, 179] on div "META" at bounding box center [408, 183] width 228 height 15
type input "META"
click at [574, 128] on div "Division * META" at bounding box center [534, 127] width 488 height 23
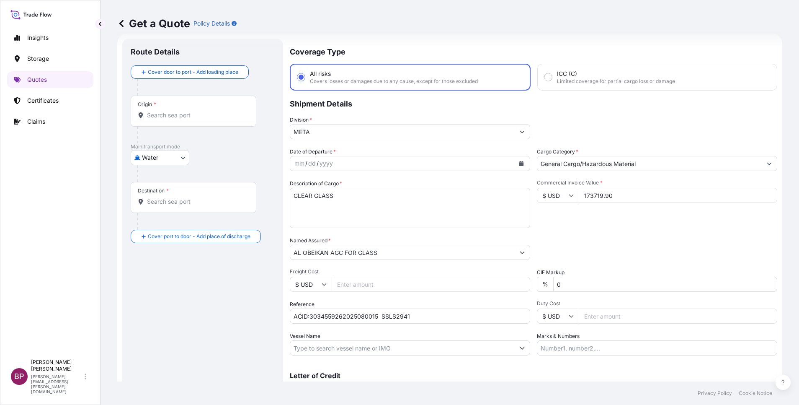
click at [519, 163] on icon "Calendar" at bounding box center [521, 163] width 5 height 5
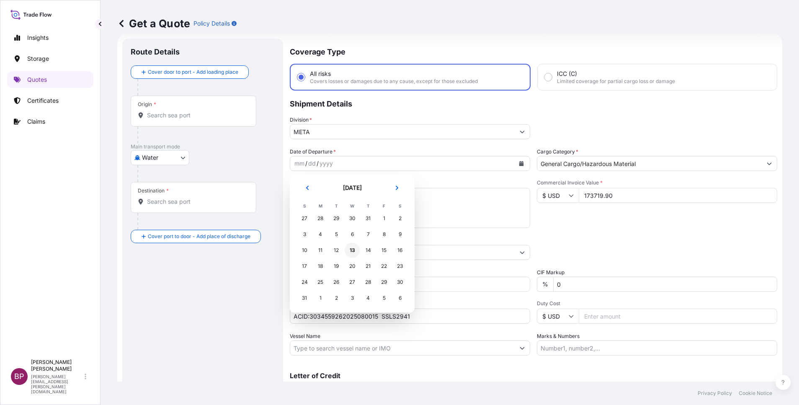
click at [351, 250] on div "13" at bounding box center [352, 250] width 15 height 15
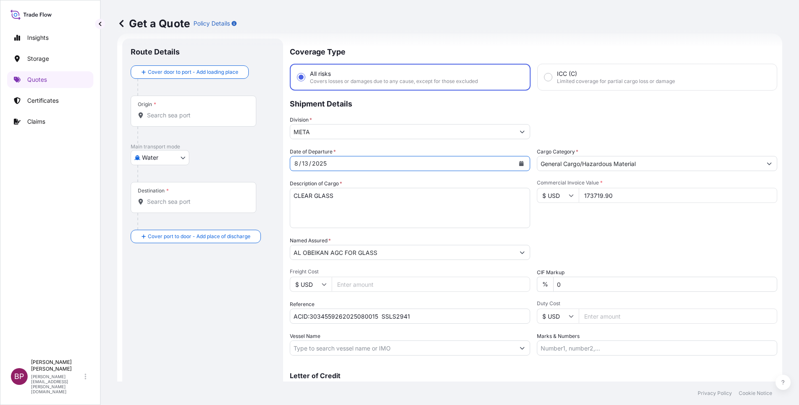
click at [184, 116] on input "Origin *" at bounding box center [196, 115] width 99 height 8
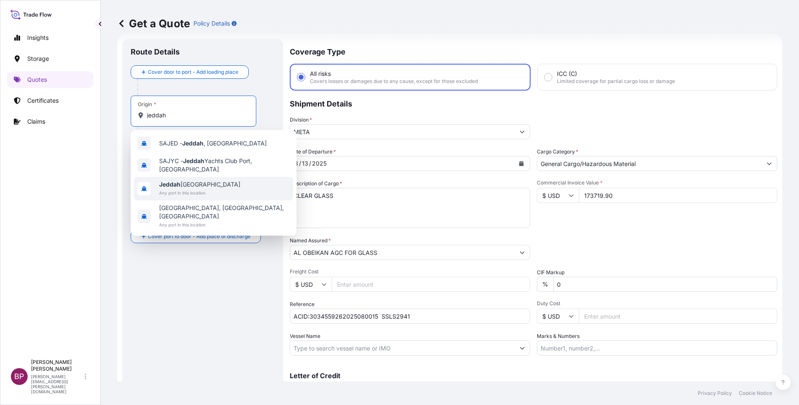
click at [188, 187] on span "Jeddah [GEOGRAPHIC_DATA]" at bounding box center [199, 184] width 81 height 8
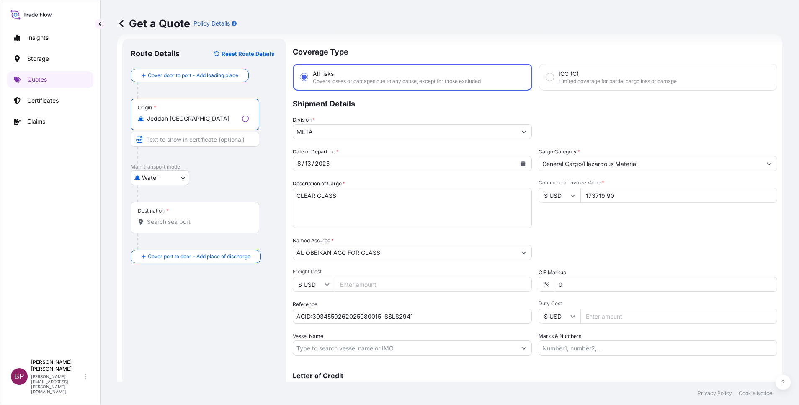
type input "Jeddah [GEOGRAPHIC_DATA]"
click at [181, 222] on input "Destination *" at bounding box center [198, 221] width 102 height 8
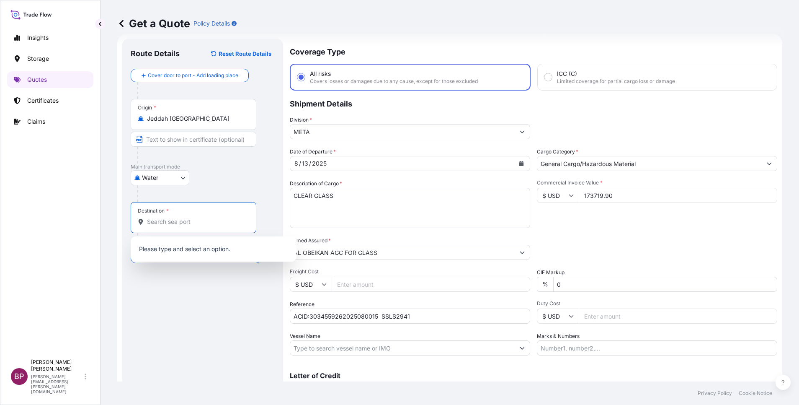
click at [222, 177] on div "Water Air Water Inland" at bounding box center [203, 177] width 144 height 15
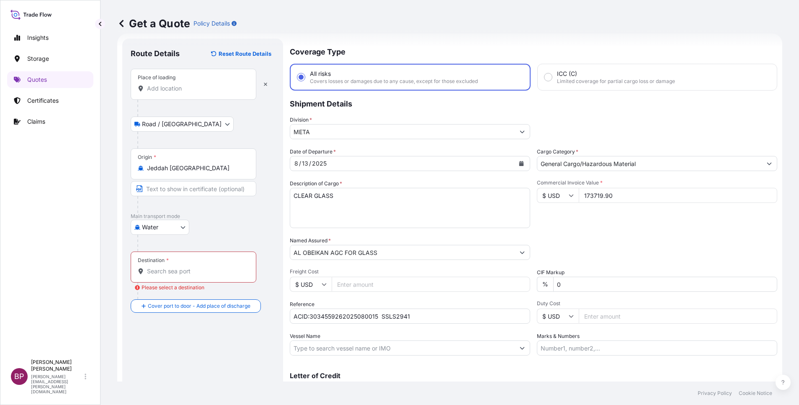
click at [185, 93] on div "Place of loading" at bounding box center [194, 84] width 126 height 31
click at [185, 93] on input "Place of loading" at bounding box center [196, 88] width 99 height 8
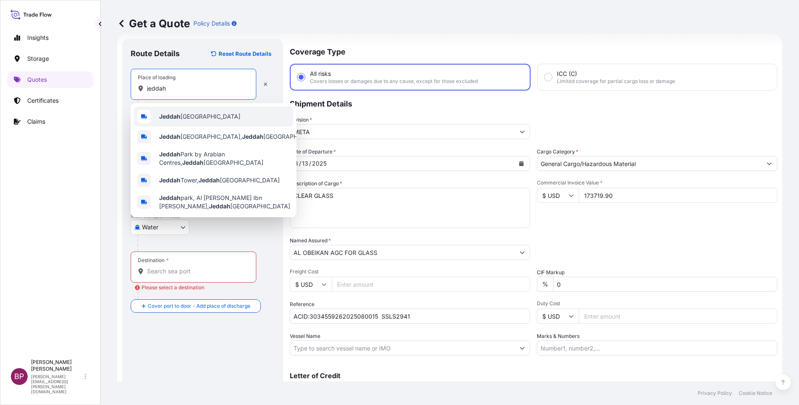
click at [194, 114] on span "Jeddah [GEOGRAPHIC_DATA]" at bounding box center [199, 116] width 81 height 8
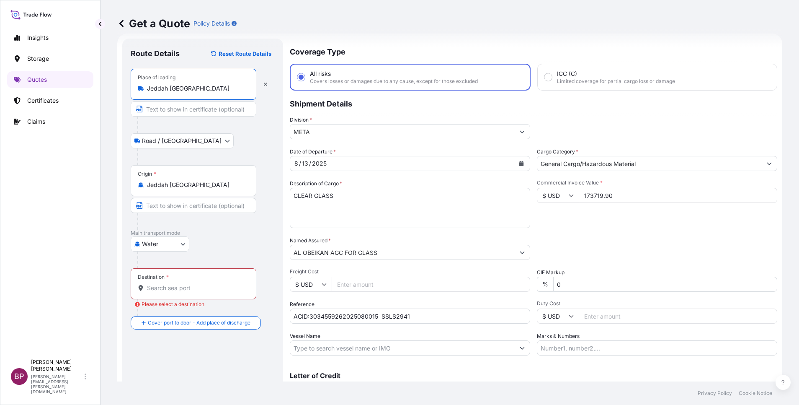
type input "Jeddah [GEOGRAPHIC_DATA]"
click at [165, 287] on input "Destination * Please select a destination" at bounding box center [196, 288] width 99 height 8
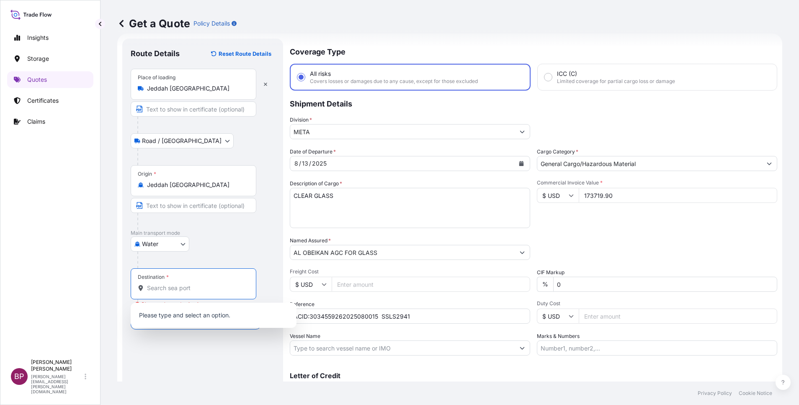
paste input "SOKHNA"
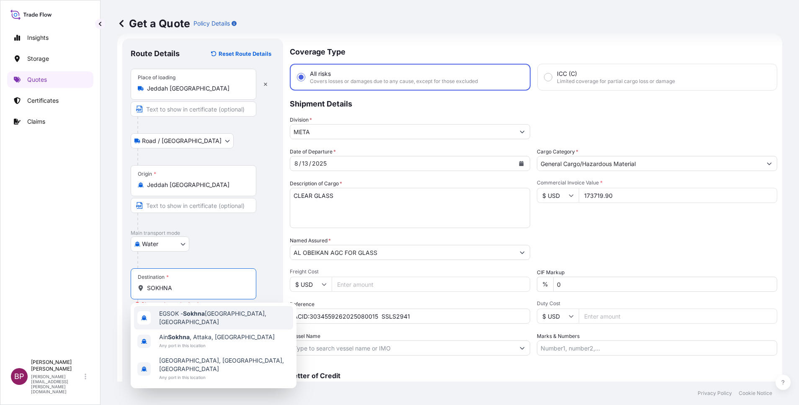
click at [212, 317] on span "EGSOK - [GEOGRAPHIC_DATA], [GEOGRAPHIC_DATA]" at bounding box center [224, 317] width 131 height 17
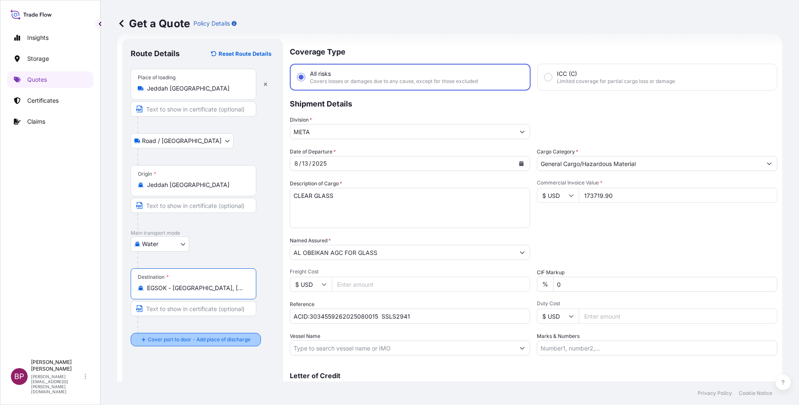
type input "EGSOK - [GEOGRAPHIC_DATA], [GEOGRAPHIC_DATA]"
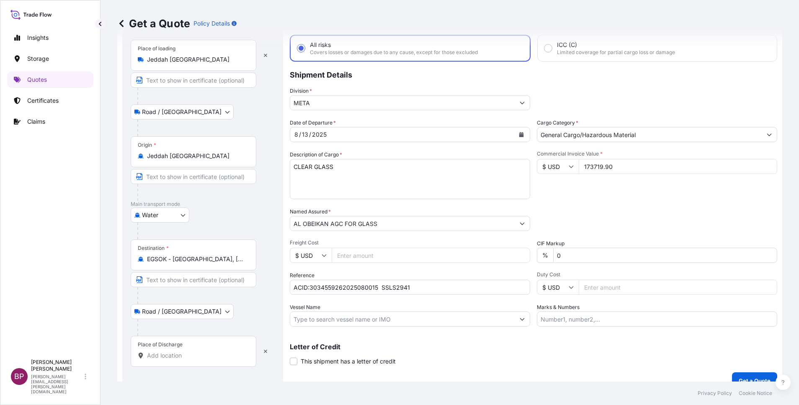
scroll to position [55, 0]
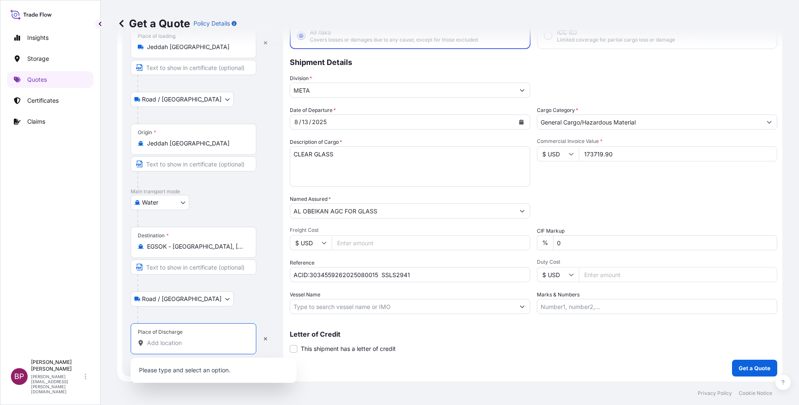
click at [192, 346] on input "Place of Discharge" at bounding box center [196, 342] width 99 height 8
paste input "SOKHNA"
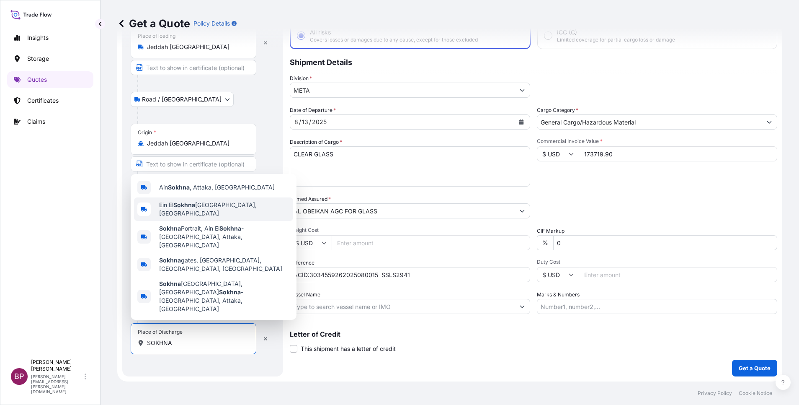
click at [216, 217] on span "Ein El Sokhna Port, [GEOGRAPHIC_DATA]" at bounding box center [224, 209] width 131 height 17
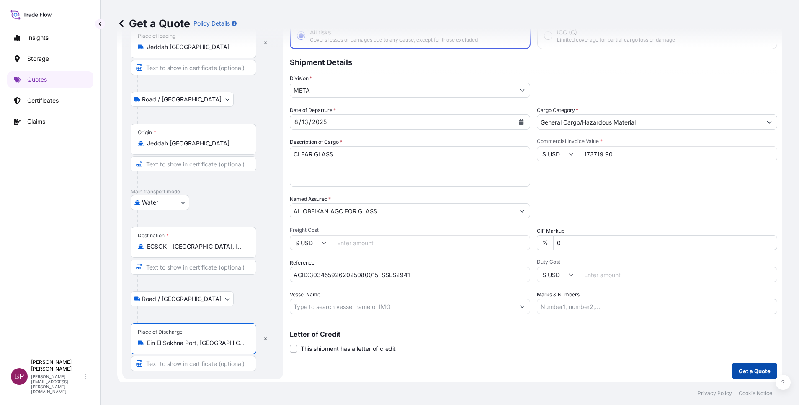
type input "Ein El Sokhna Port, [GEOGRAPHIC_DATA]"
click at [746, 369] on p "Get a Quote" at bounding box center [755, 371] width 32 height 8
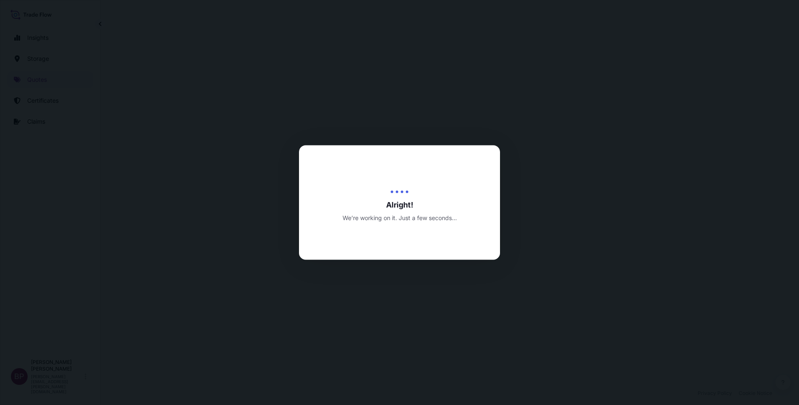
select select "Road / [GEOGRAPHIC_DATA]"
select select "Water"
select select "Road / [GEOGRAPHIC_DATA]"
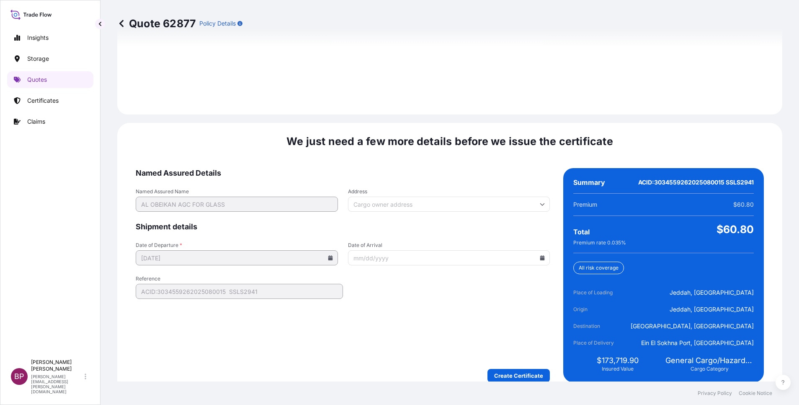
scroll to position [1242, 0]
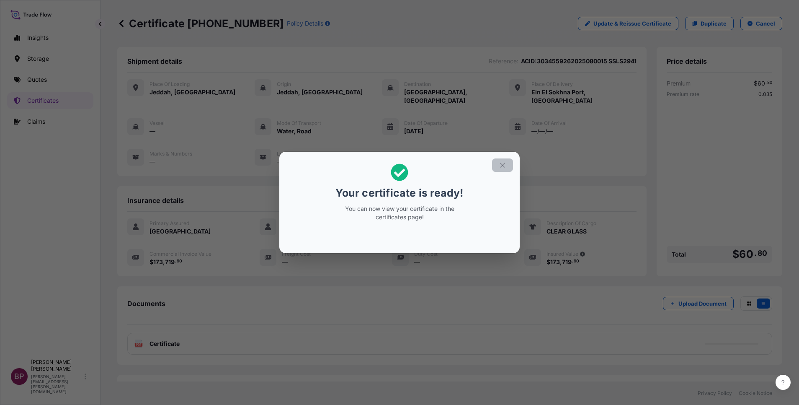
click at [502, 164] on icon "button" at bounding box center [503, 165] width 8 height 8
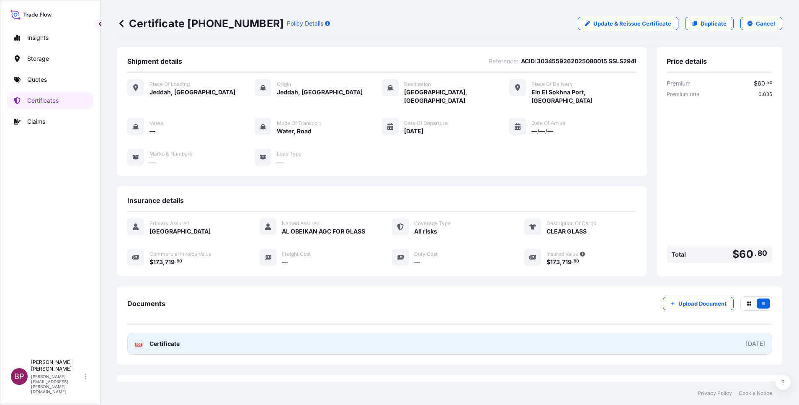
click at [178, 339] on span "Certificate" at bounding box center [165, 343] width 30 height 8
